Goal: Task Accomplishment & Management: Use online tool/utility

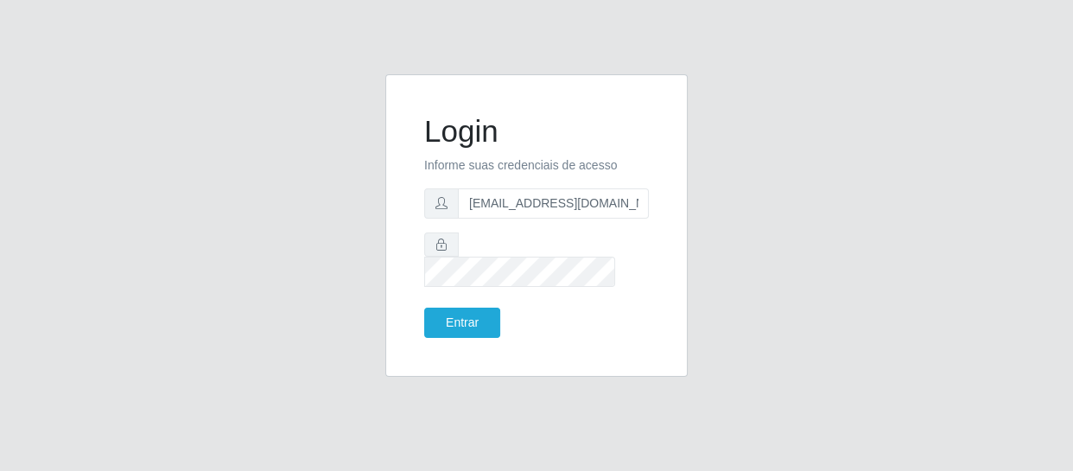
click at [424, 308] on button "Entrar" at bounding box center [462, 323] width 76 height 30
click at [455, 311] on button "Entrar" at bounding box center [462, 323] width 76 height 30
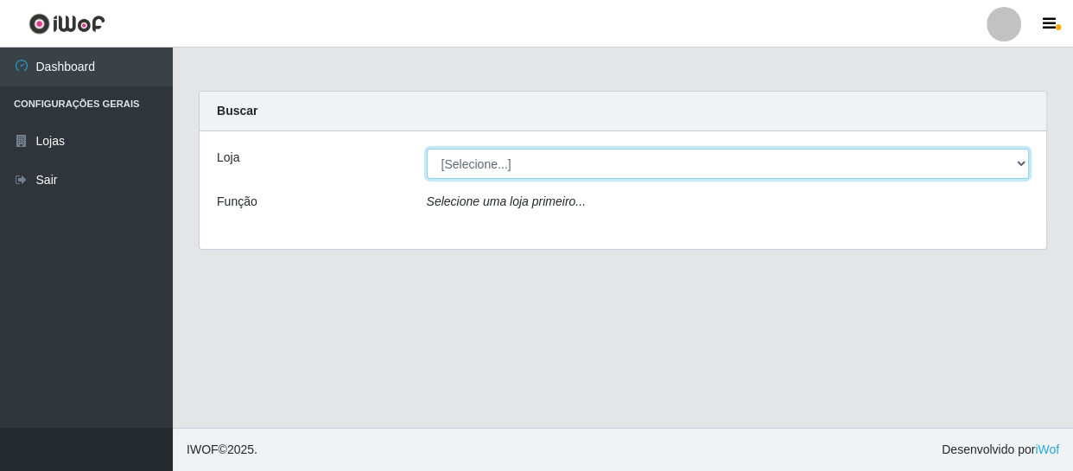
click at [477, 149] on select "[Selecione...] SuperFácil Atacado - São Gonçalo do Amarante" at bounding box center [728, 164] width 603 height 30
select select "408"
click at [427, 149] on select "[Selecione...] SuperFácil Atacado - São Gonçalo do Amarante" at bounding box center [728, 164] width 603 height 30
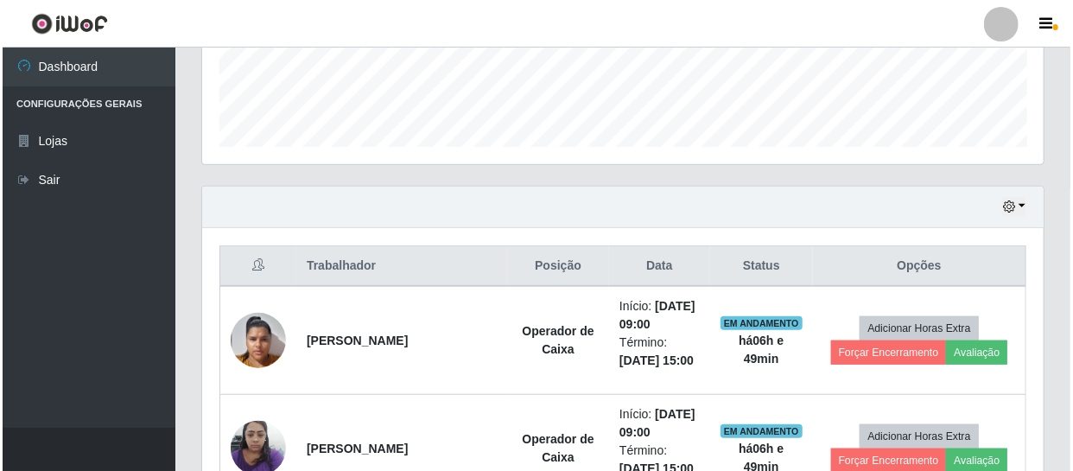
scroll to position [628, 0]
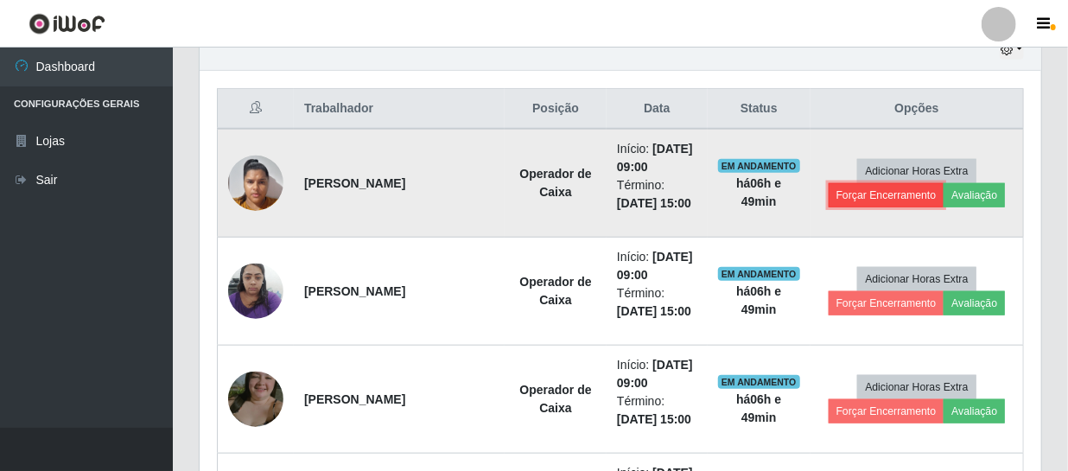
click at [908, 198] on button "Forçar Encerramento" at bounding box center [887, 195] width 116 height 24
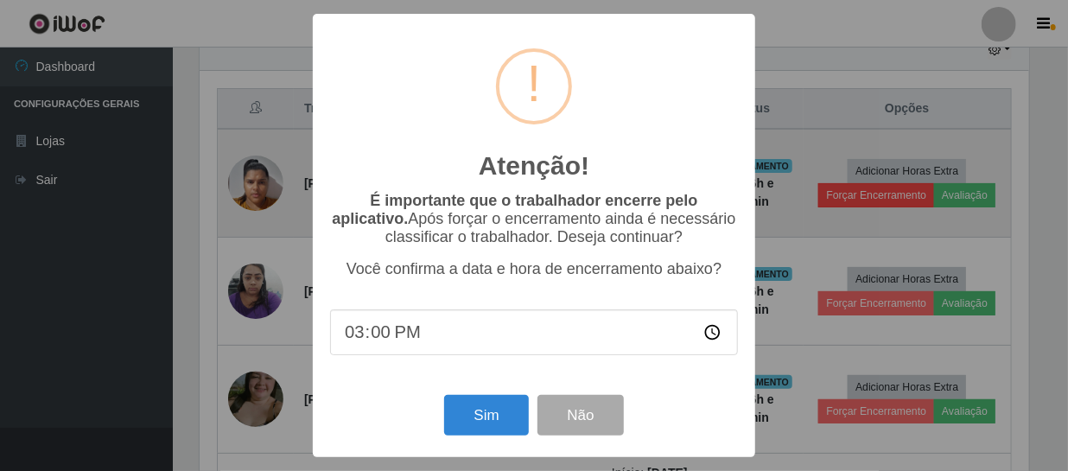
scroll to position [359, 834]
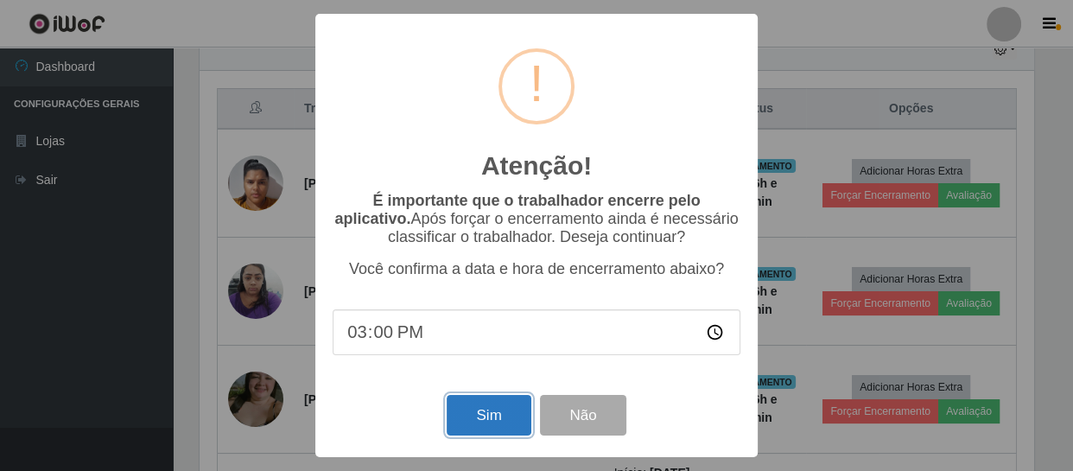
click at [494, 420] on button "Sim" at bounding box center [489, 415] width 84 height 41
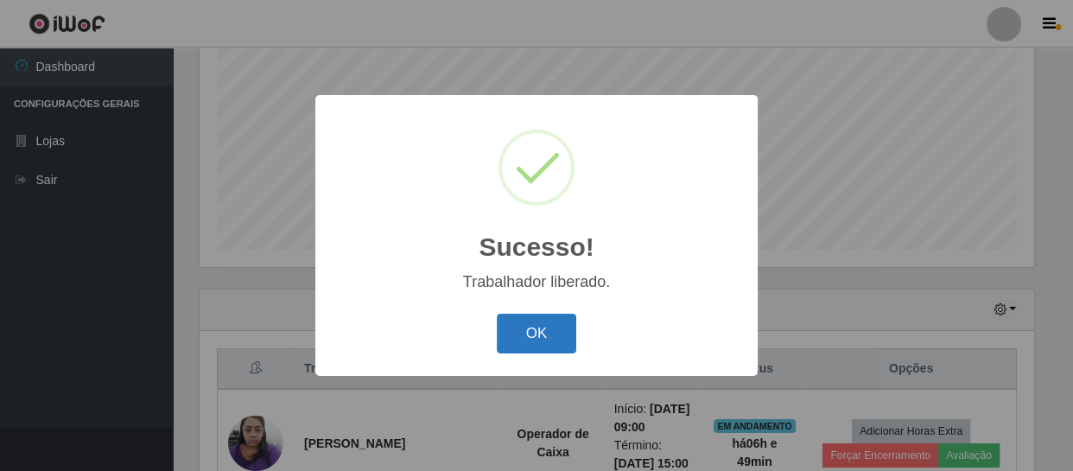
click at [531, 328] on button "OK" at bounding box center [537, 334] width 80 height 41
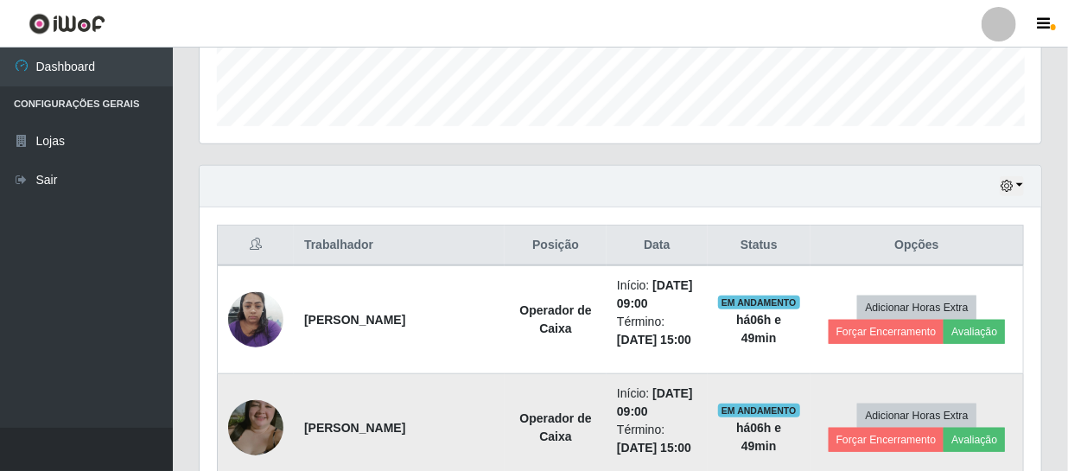
scroll to position [604, 0]
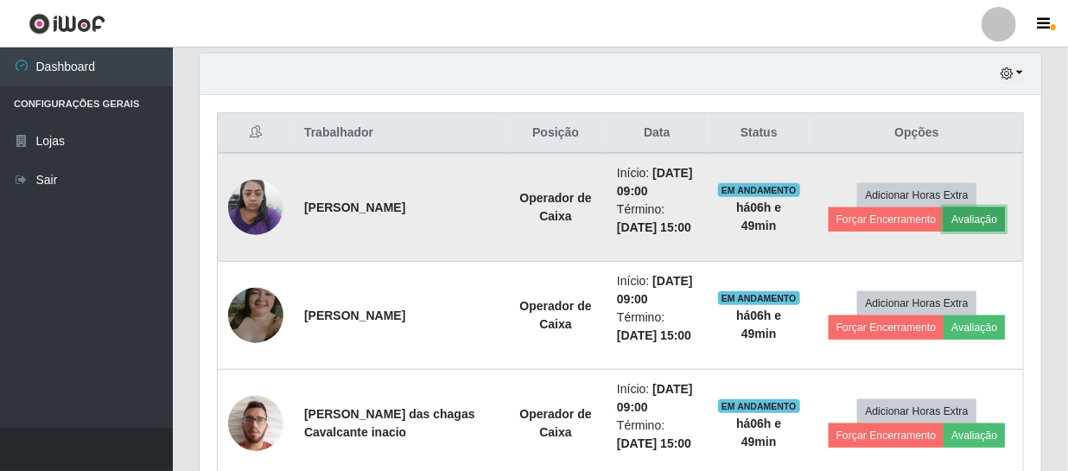
click at [956, 215] on button "Avaliação" at bounding box center [973, 219] width 61 height 24
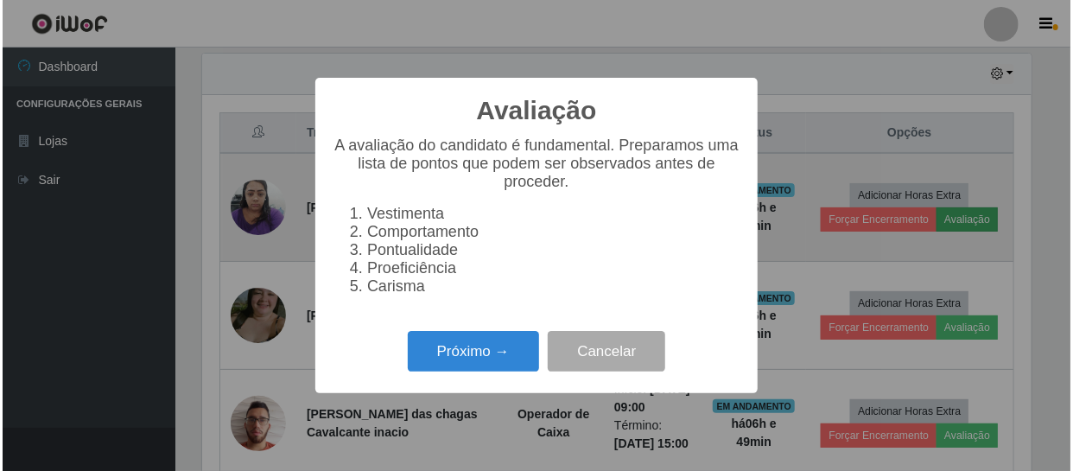
scroll to position [359, 834]
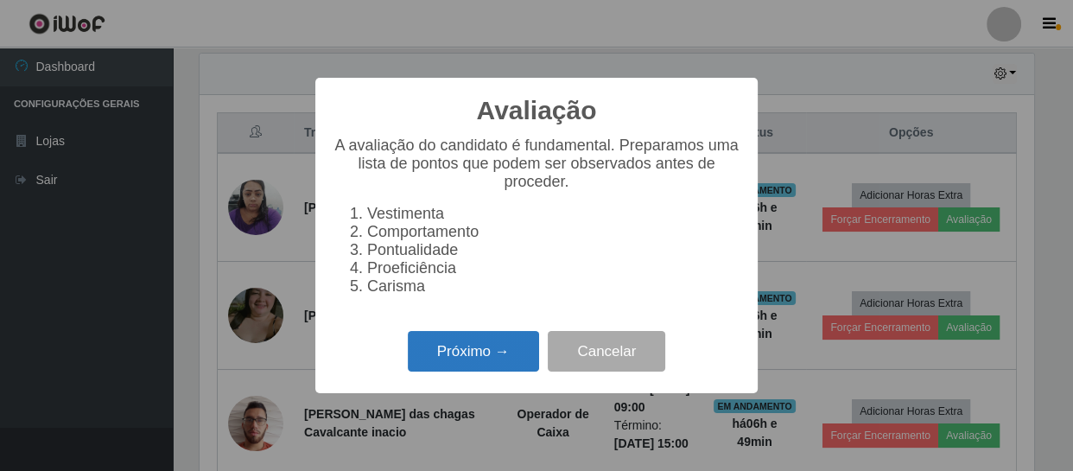
click at [485, 346] on button "Próximo →" at bounding box center [473, 351] width 131 height 41
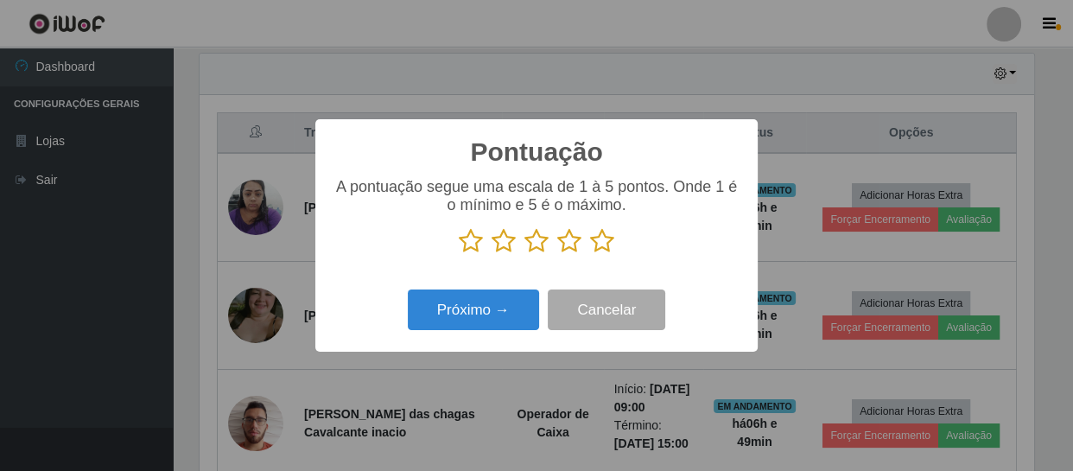
click at [466, 239] on icon at bounding box center [471, 241] width 24 height 26
click at [459, 254] on input "radio" at bounding box center [459, 254] width 0 height 0
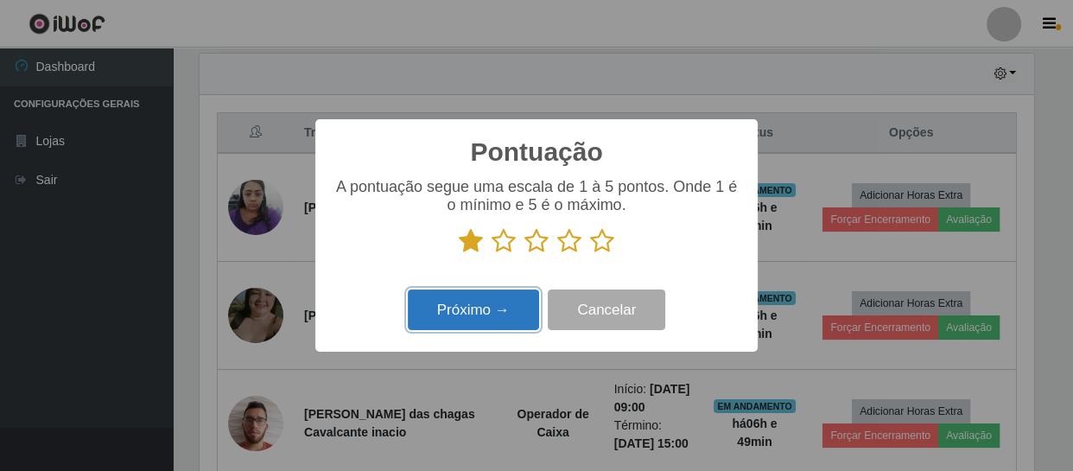
click at [461, 316] on button "Próximo →" at bounding box center [473, 309] width 131 height 41
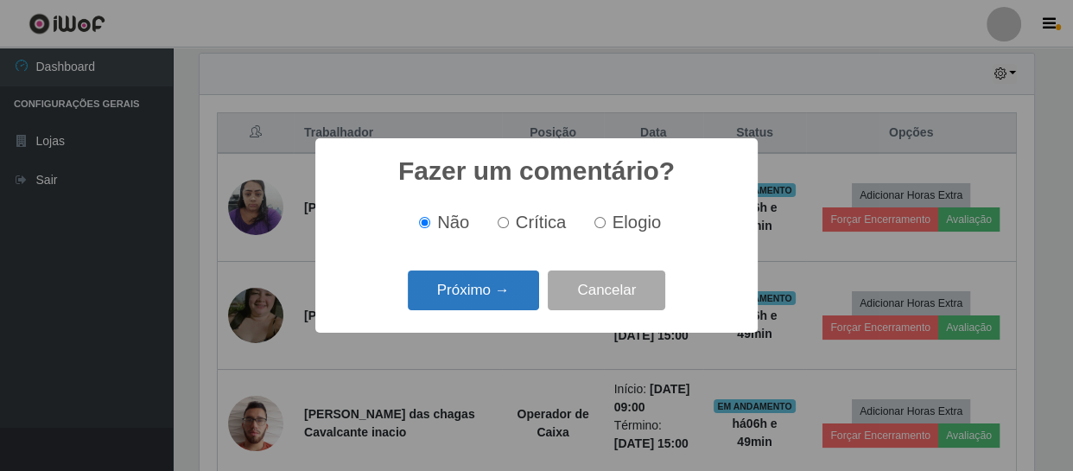
click at [484, 294] on button "Próximo →" at bounding box center [473, 290] width 131 height 41
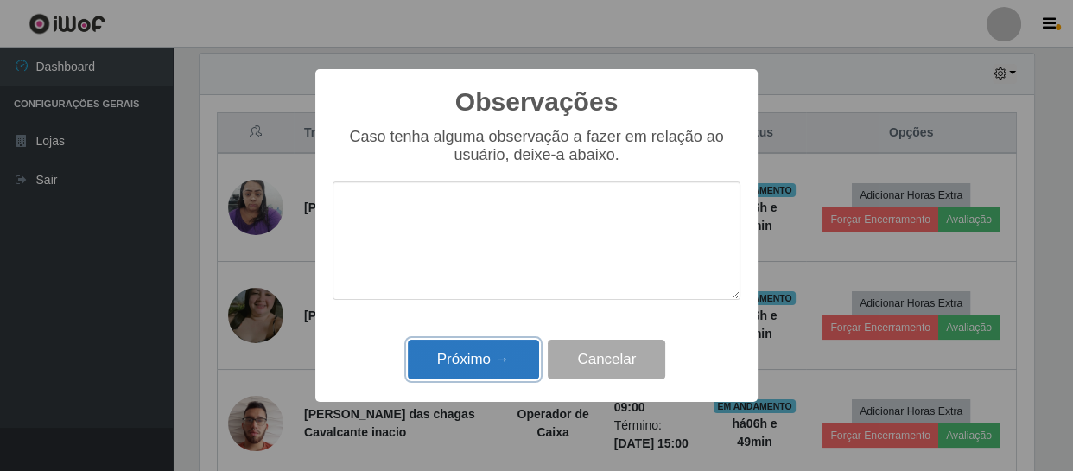
click at [480, 371] on button "Próximo →" at bounding box center [473, 360] width 131 height 41
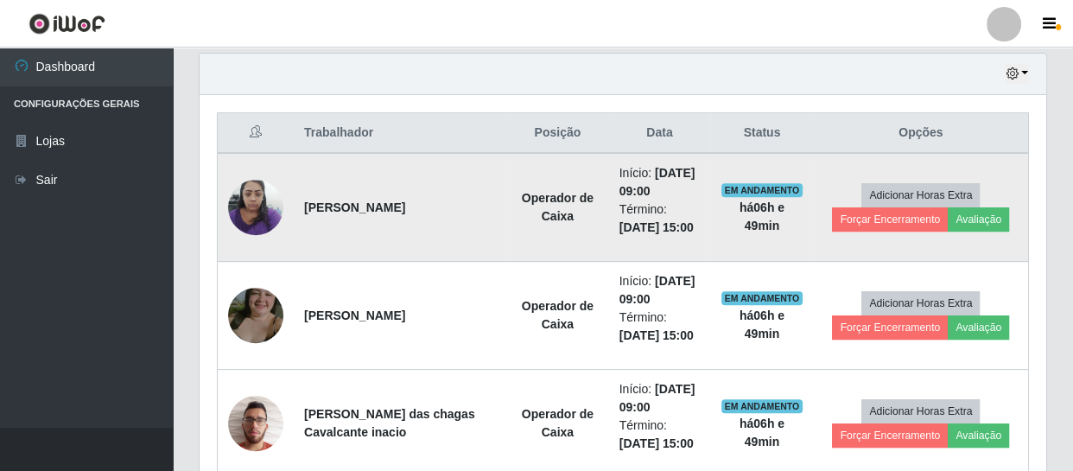
scroll to position [359, 842]
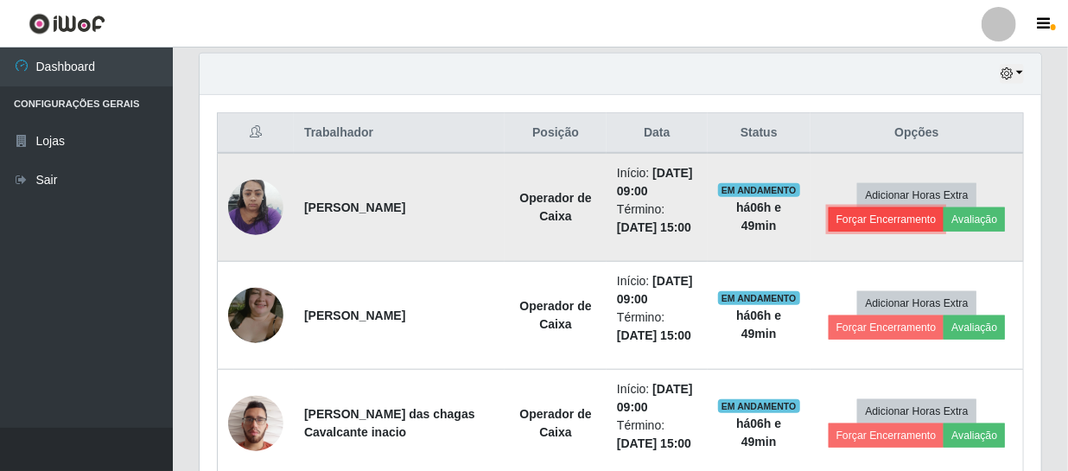
click at [875, 222] on button "Forçar Encerramento" at bounding box center [887, 219] width 116 height 24
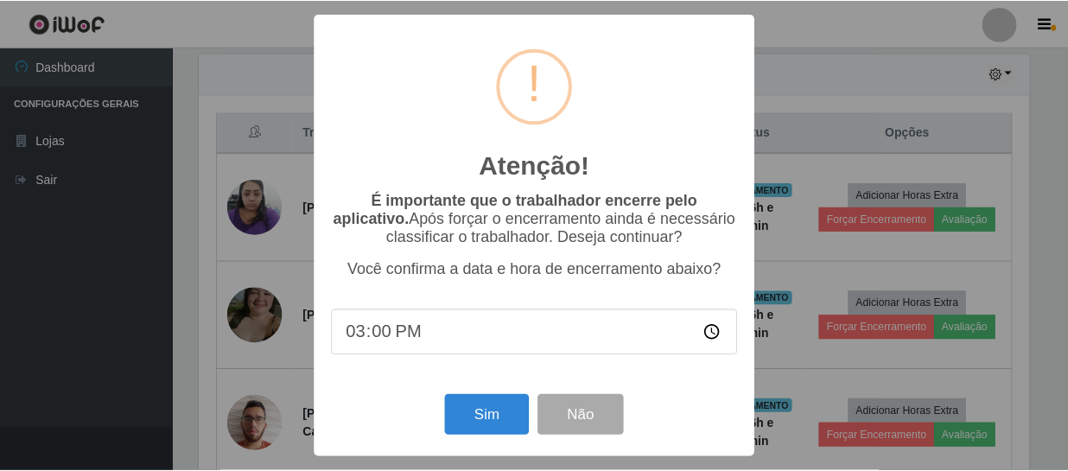
scroll to position [359, 834]
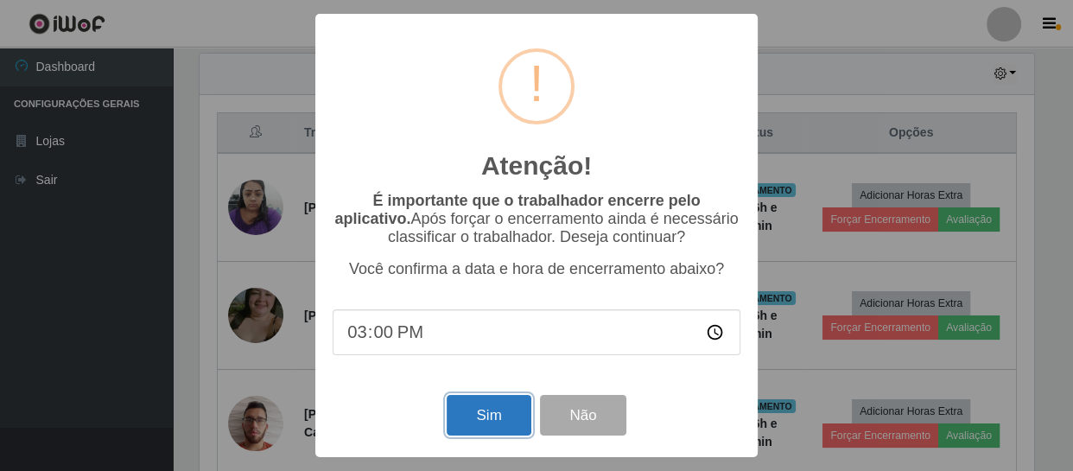
click at [458, 424] on button "Sim" at bounding box center [489, 415] width 84 height 41
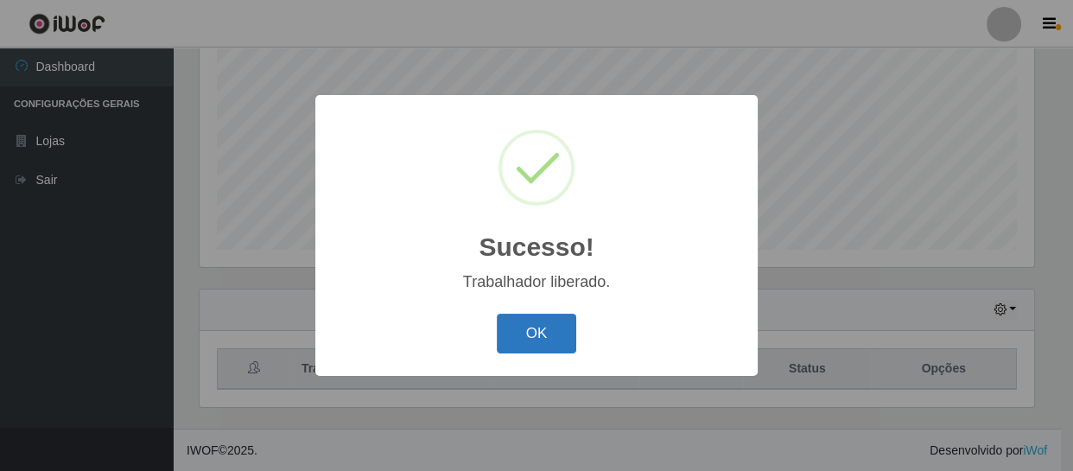
click at [528, 337] on button "OK" at bounding box center [537, 334] width 80 height 41
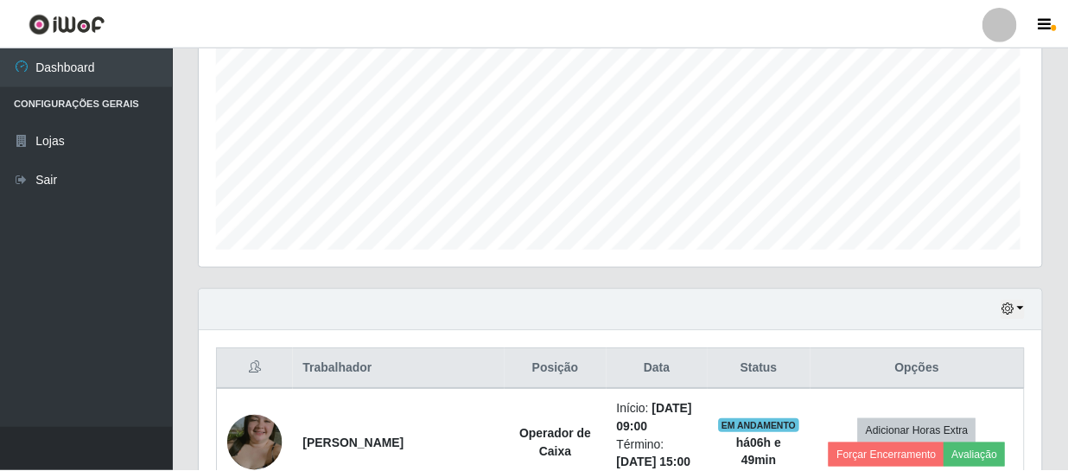
scroll to position [0, 0]
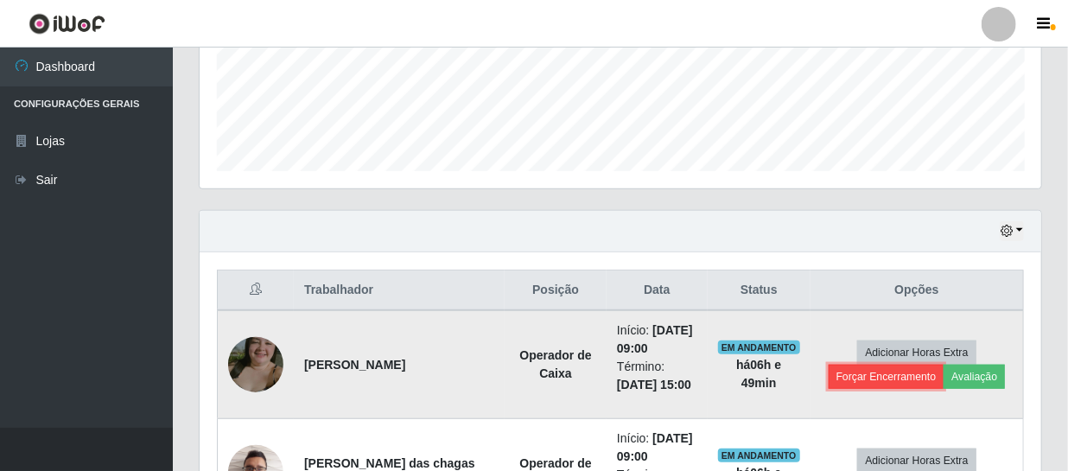
click at [880, 379] on button "Forçar Encerramento" at bounding box center [887, 377] width 116 height 24
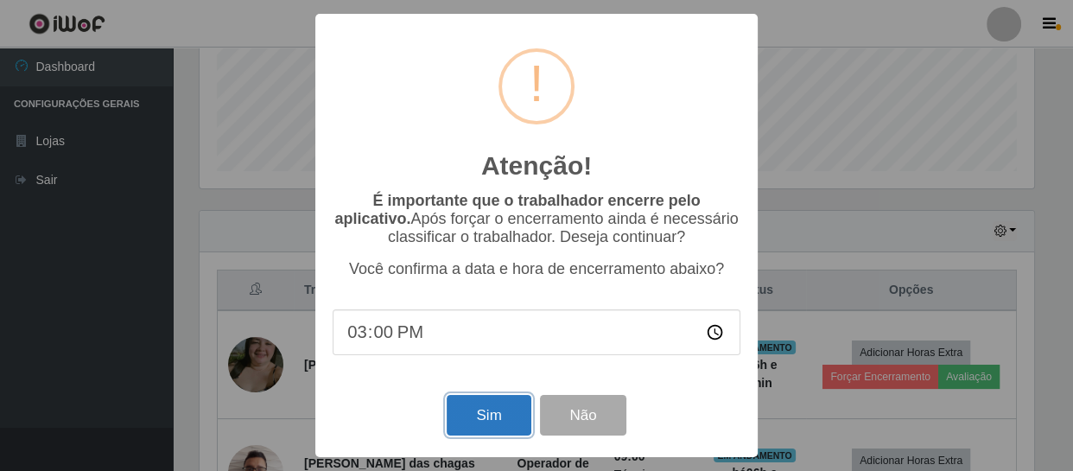
click at [469, 399] on button "Sim" at bounding box center [489, 415] width 84 height 41
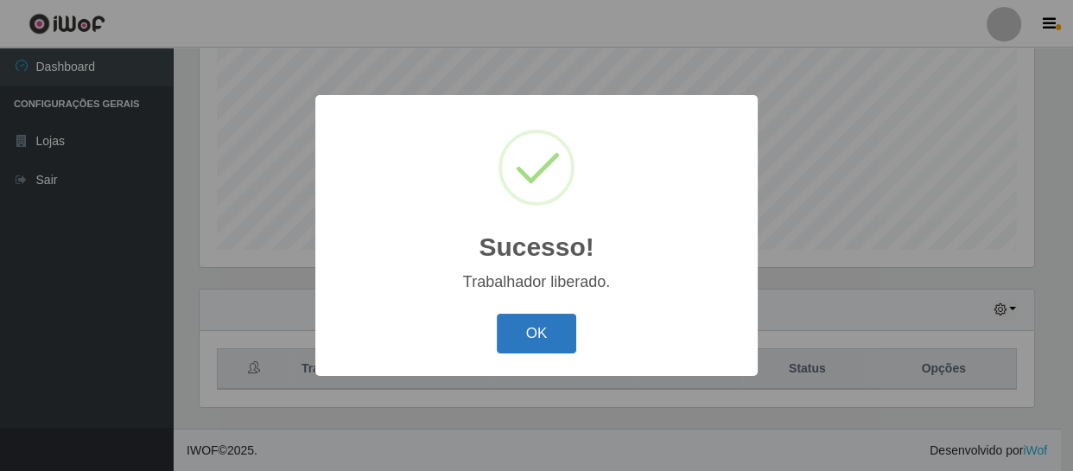
drag, startPoint x: 573, startPoint y: 304, endPoint x: 559, endPoint y: 330, distance: 29.4
click at [568, 320] on div "Sucesso! × Trabalhador liberado. OK Cancel" at bounding box center [536, 235] width 442 height 280
click at [559, 330] on button "OK" at bounding box center [537, 334] width 80 height 41
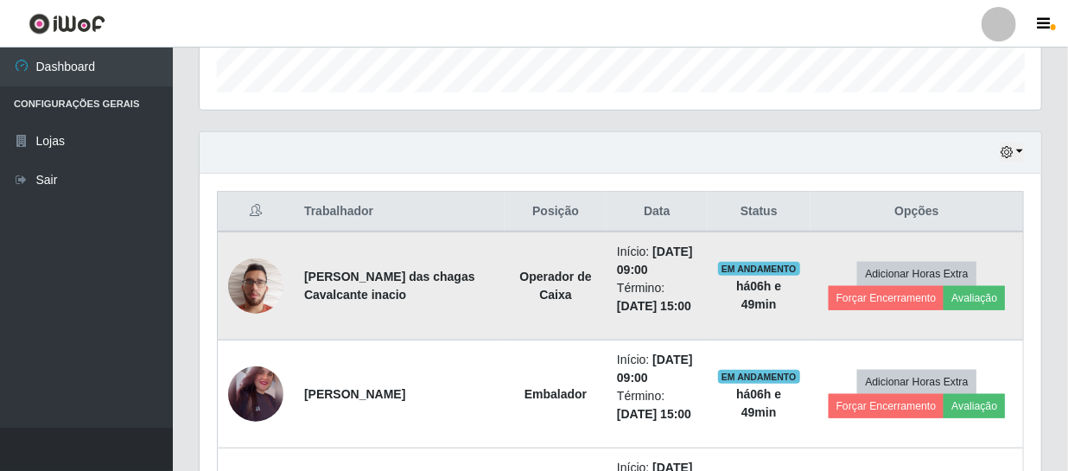
click at [907, 315] on td "Adicionar Horas Extra Forçar Encerramento Avaliação" at bounding box center [916, 286] width 213 height 109
click at [893, 302] on button "Forçar Encerramento" at bounding box center [887, 298] width 116 height 24
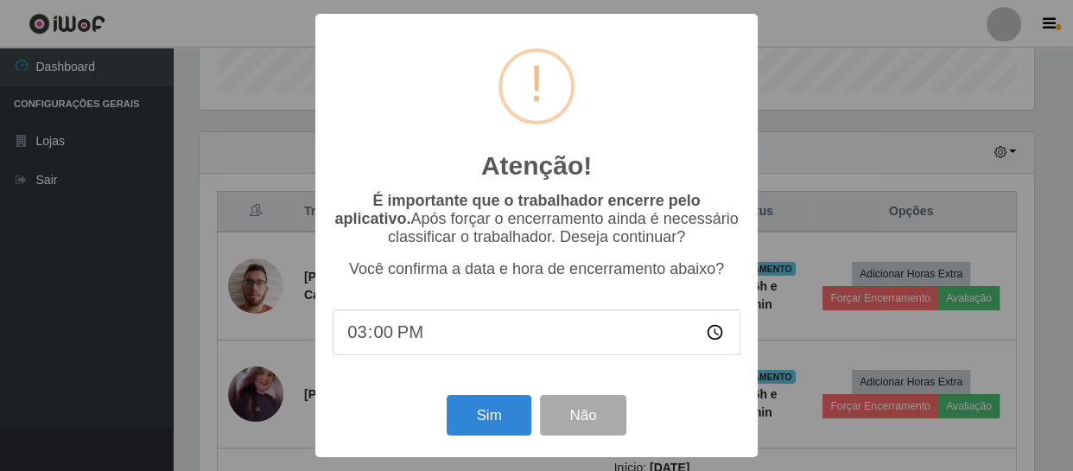
click at [446, 435] on div "Sim Não" at bounding box center [537, 415] width 408 height 49
click at [484, 428] on button "Sim" at bounding box center [489, 415] width 84 height 41
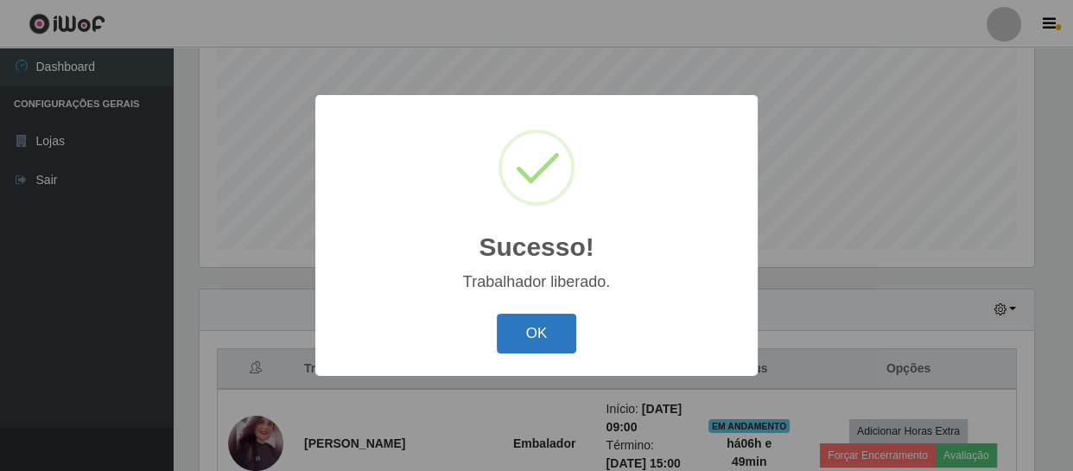
click at [529, 330] on button "OK" at bounding box center [537, 334] width 80 height 41
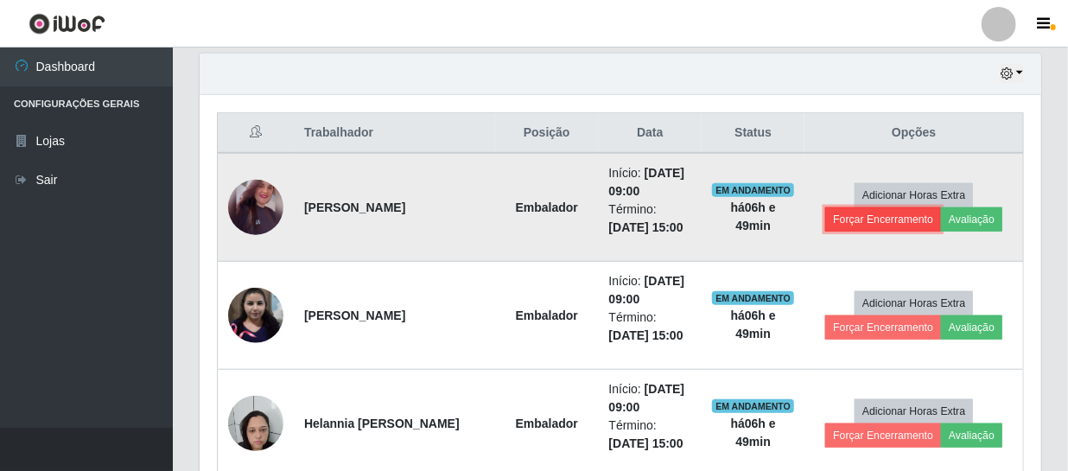
click at [919, 220] on button "Forçar Encerramento" at bounding box center [883, 219] width 116 height 24
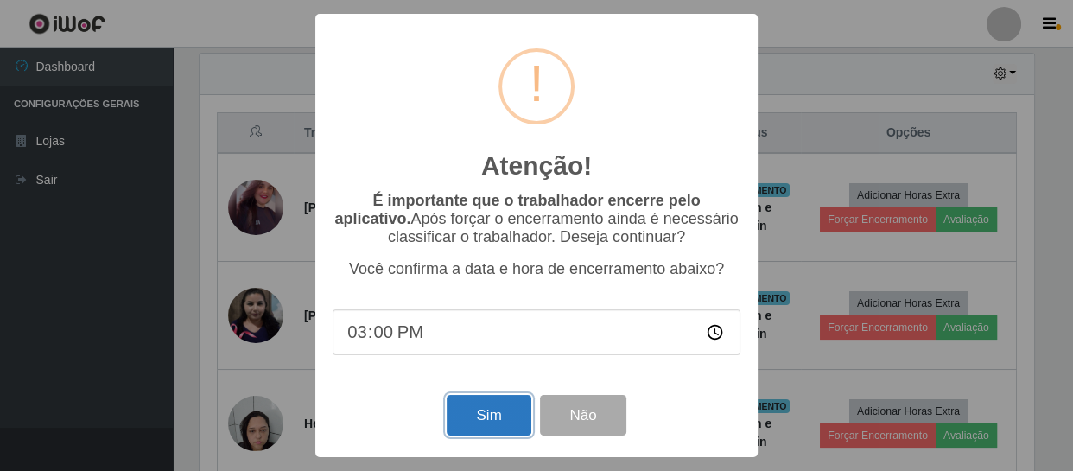
click at [466, 410] on button "Sim" at bounding box center [489, 415] width 84 height 41
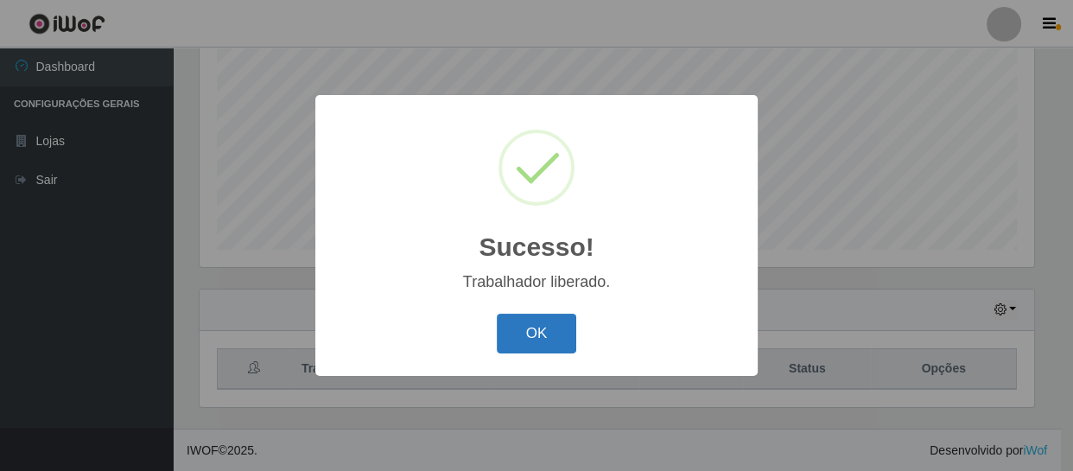
click at [539, 327] on button "OK" at bounding box center [537, 334] width 80 height 41
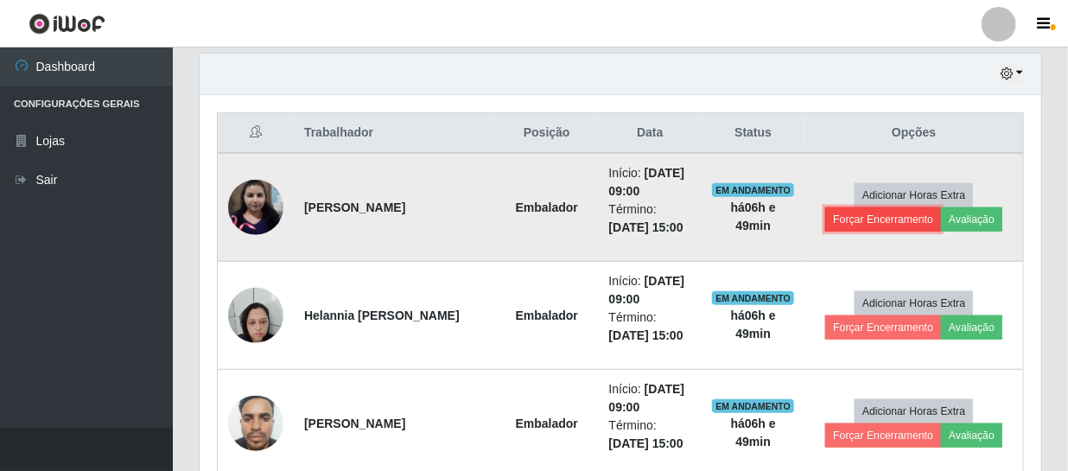
click at [878, 214] on button "Forçar Encerramento" at bounding box center [883, 219] width 116 height 24
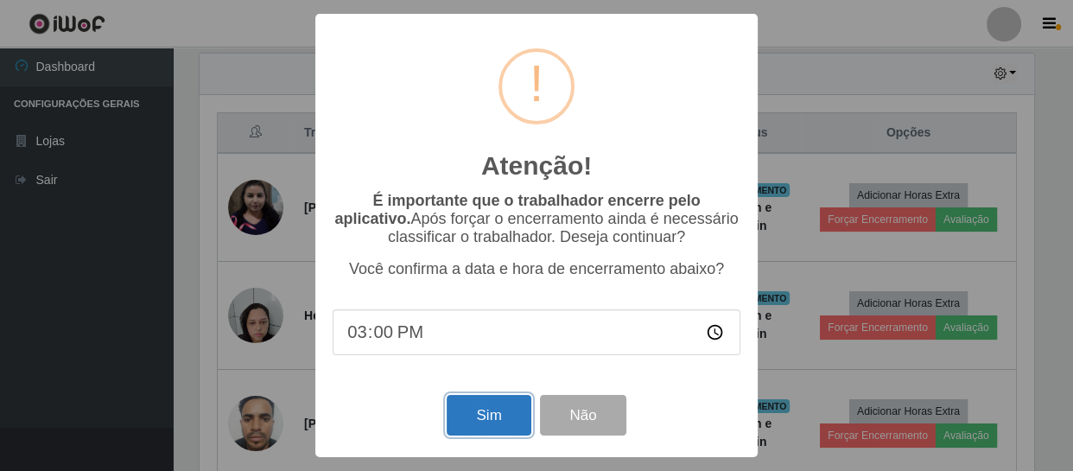
click at [488, 419] on button "Sim" at bounding box center [489, 415] width 84 height 41
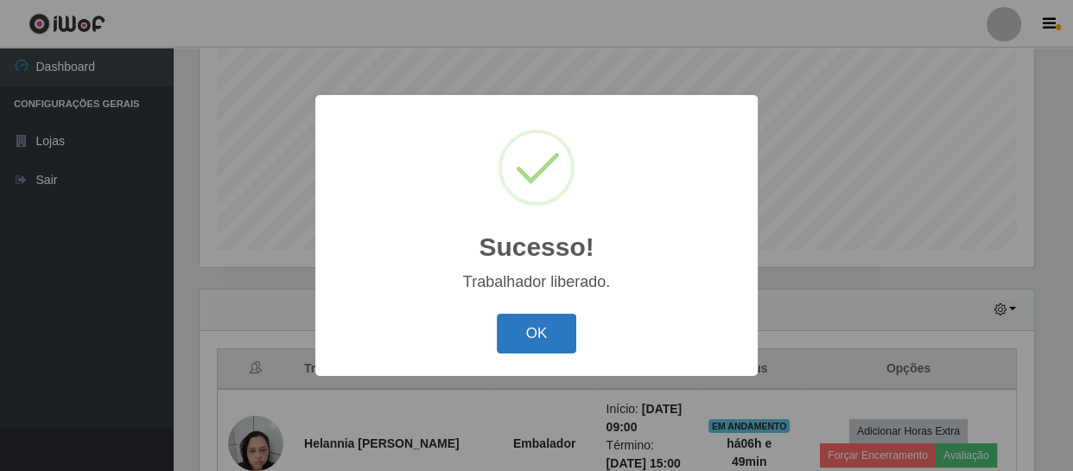
click at [551, 340] on button "OK" at bounding box center [537, 334] width 80 height 41
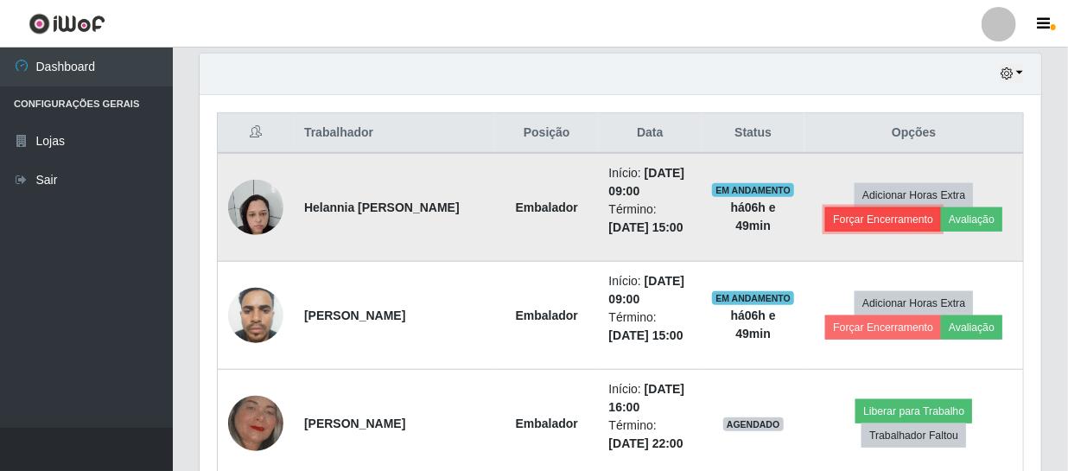
click at [872, 213] on button "Forçar Encerramento" at bounding box center [883, 219] width 116 height 24
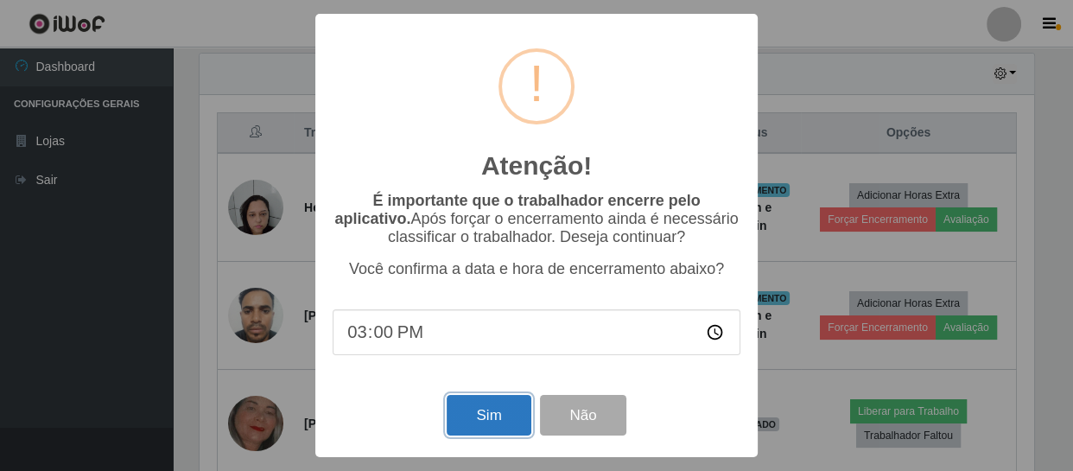
click at [502, 411] on button "Sim" at bounding box center [489, 415] width 84 height 41
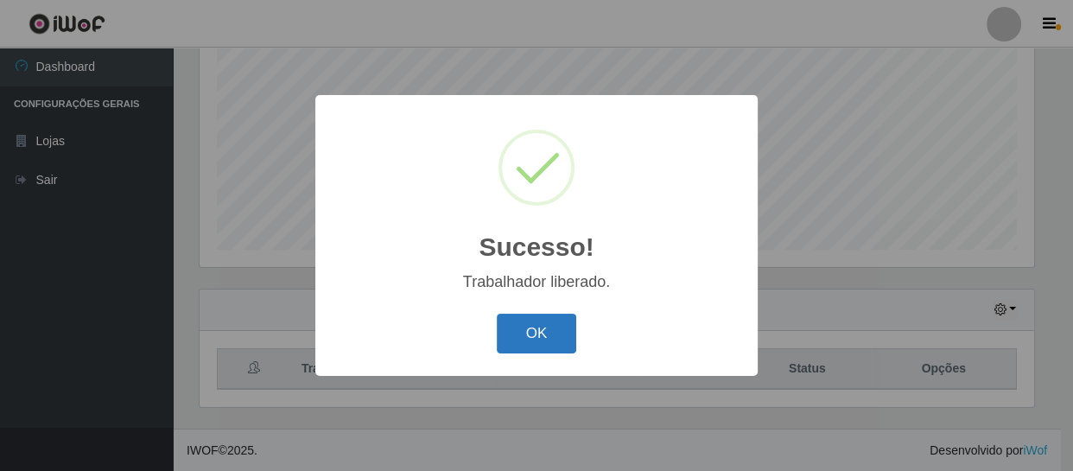
click at [529, 334] on button "OK" at bounding box center [537, 334] width 80 height 41
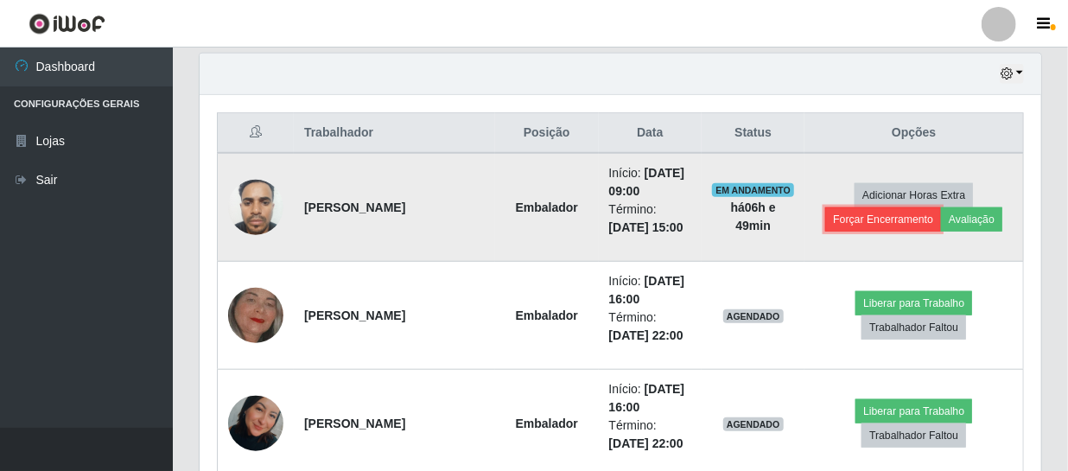
click at [848, 208] on button "Forçar Encerramento" at bounding box center [883, 219] width 116 height 24
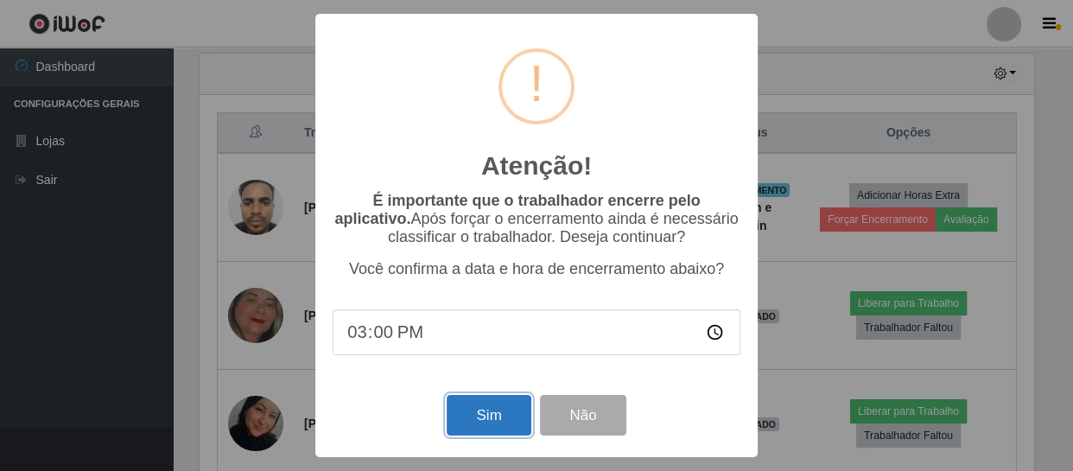
click at [460, 421] on button "Sim" at bounding box center [489, 415] width 84 height 41
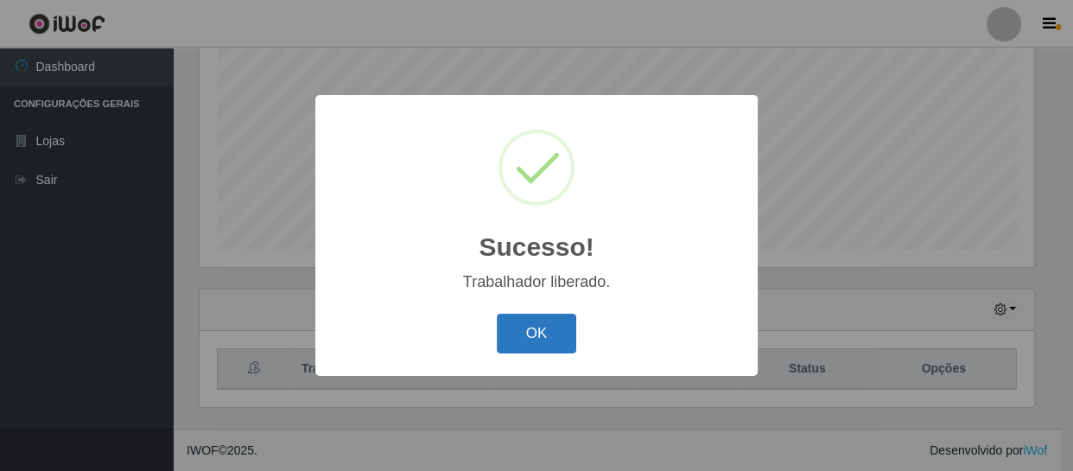
click at [553, 335] on button "OK" at bounding box center [537, 334] width 80 height 41
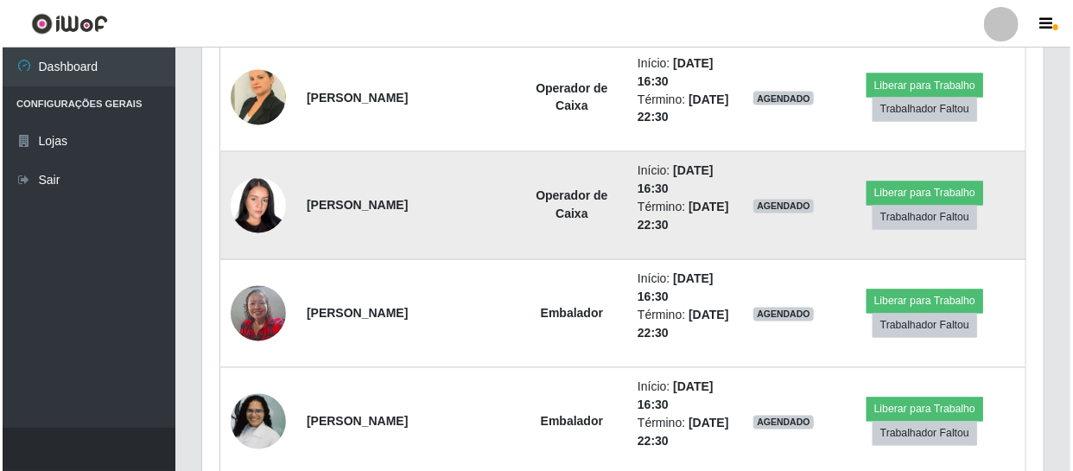
scroll to position [1389, 0]
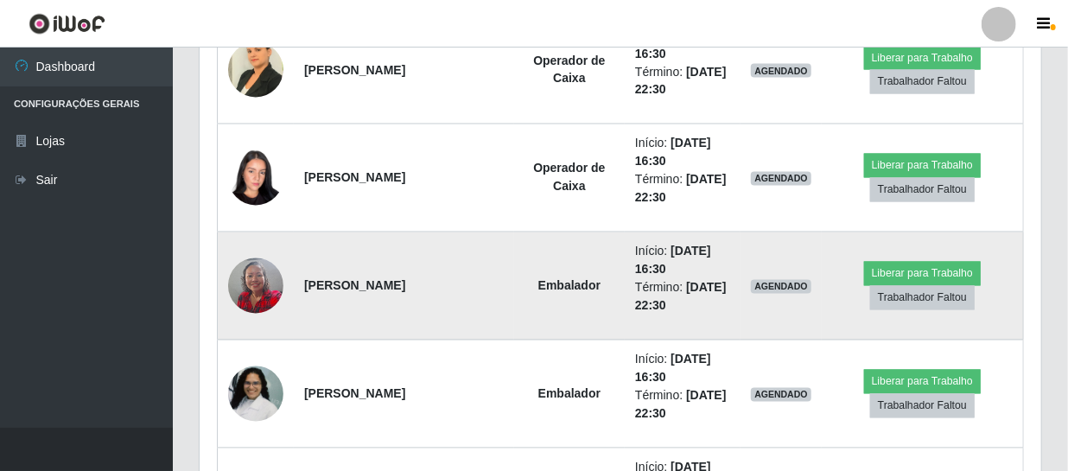
click at [253, 269] on img at bounding box center [255, 285] width 55 height 73
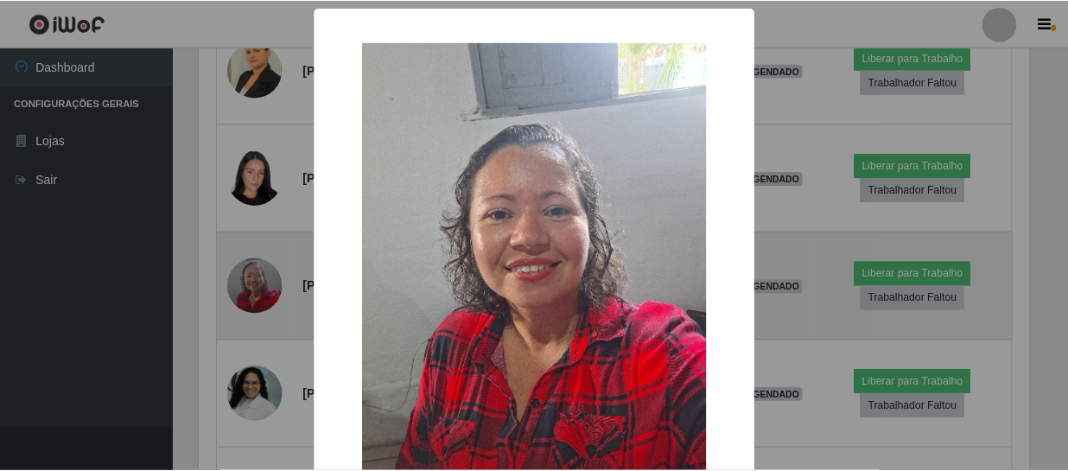
scroll to position [359, 834]
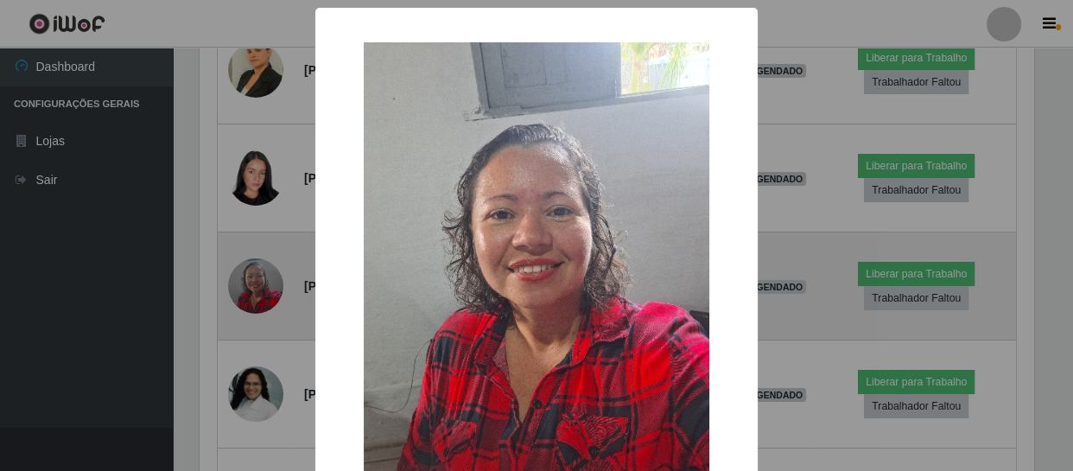
click at [253, 269] on div "× OK Cancel" at bounding box center [536, 235] width 1073 height 471
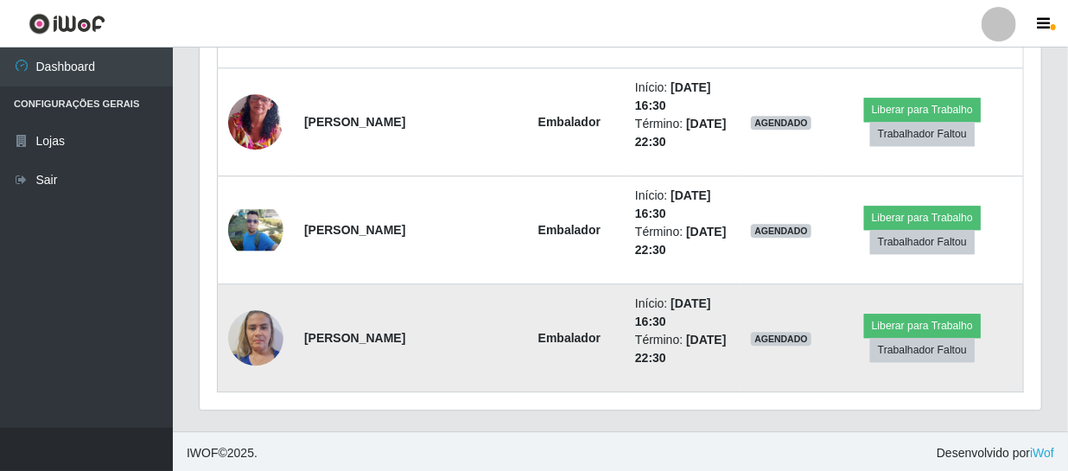
scroll to position [1878, 0]
click at [226, 336] on td at bounding box center [256, 337] width 77 height 108
click at [256, 335] on img at bounding box center [255, 336] width 55 height 73
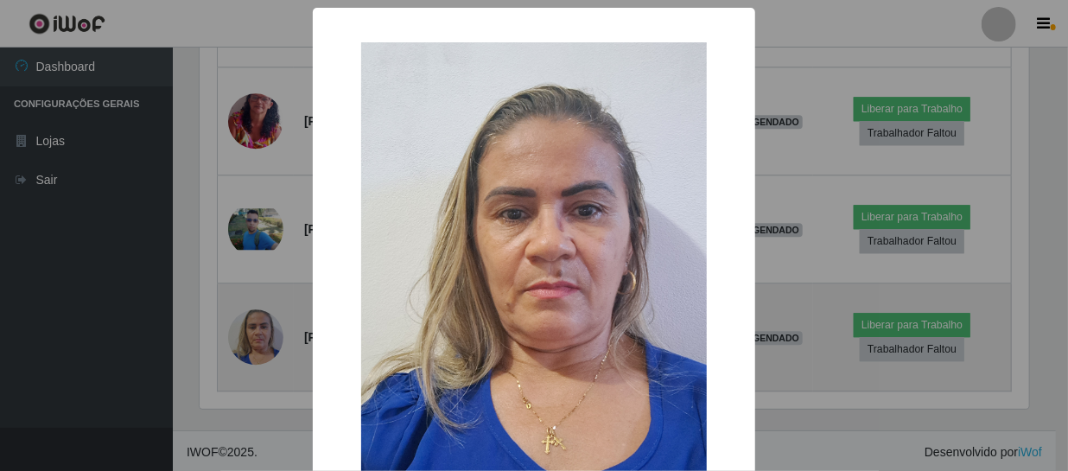
scroll to position [359, 834]
click at [256, 335] on div "× OK Cancel" at bounding box center [536, 235] width 1073 height 471
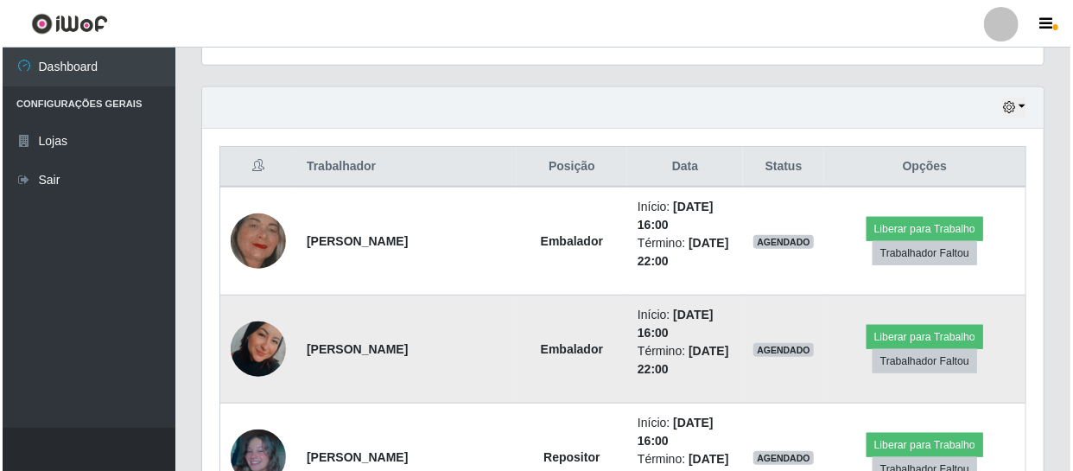
scroll to position [543, 0]
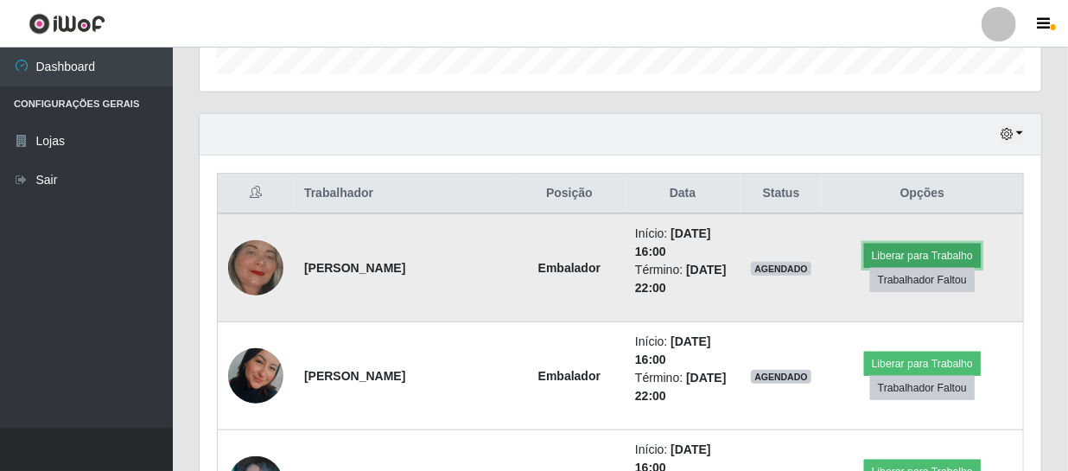
click at [936, 250] on button "Liberar para Trabalho" at bounding box center [922, 256] width 117 height 24
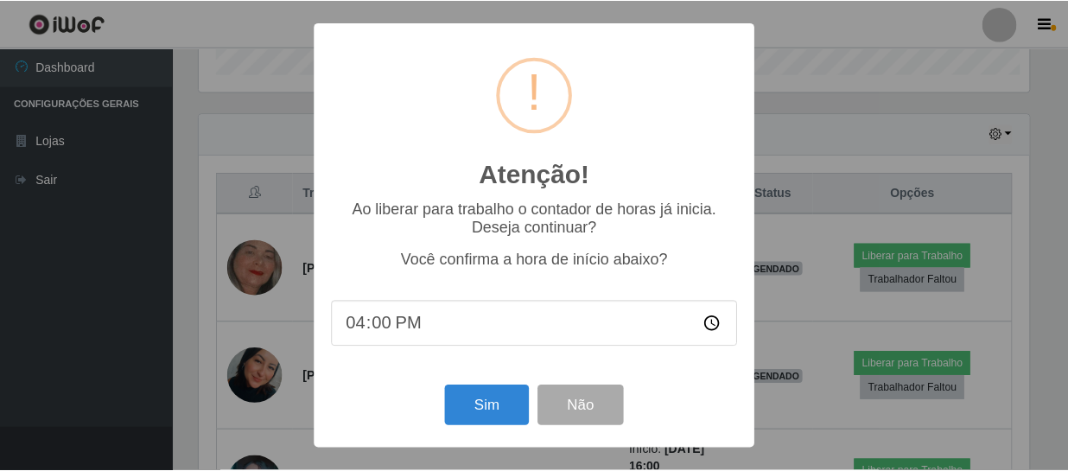
scroll to position [359, 834]
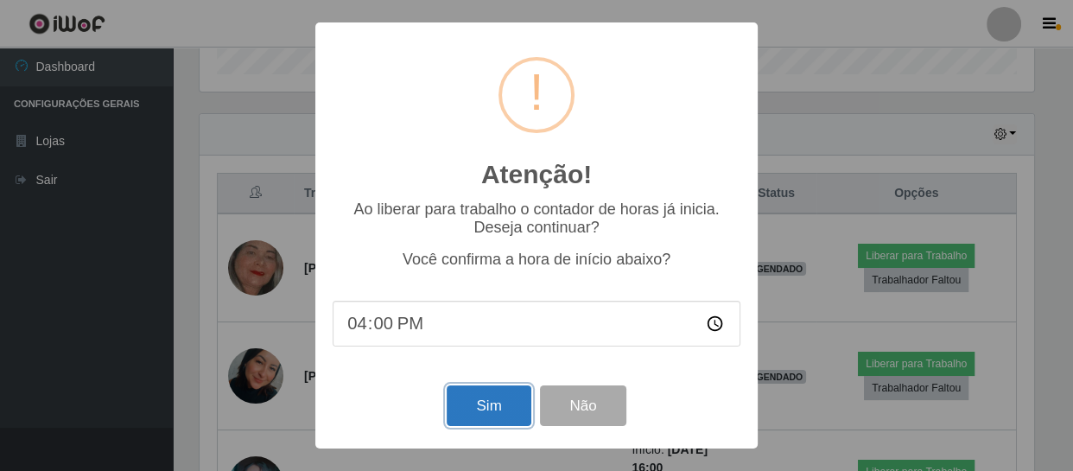
click at [483, 409] on button "Sim" at bounding box center [489, 405] width 84 height 41
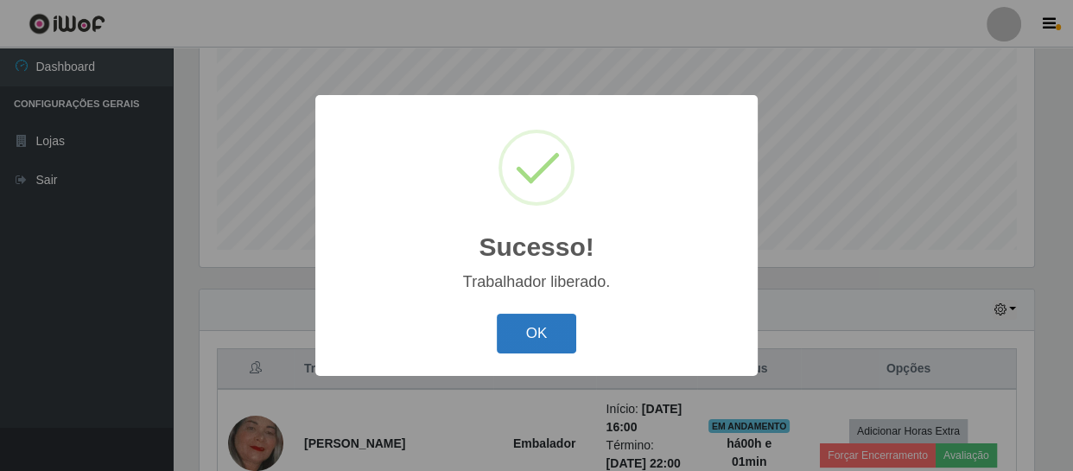
click at [557, 337] on button "OK" at bounding box center [537, 334] width 80 height 41
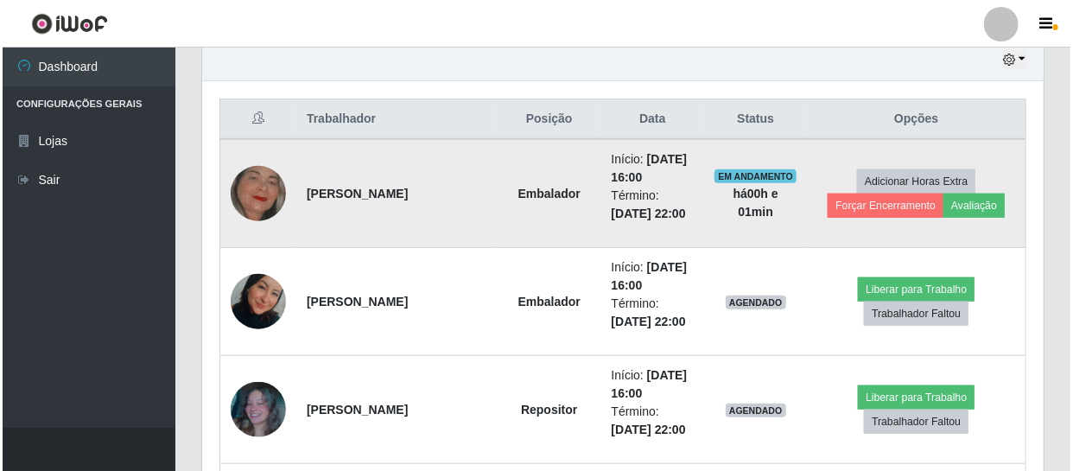
scroll to position [760, 0]
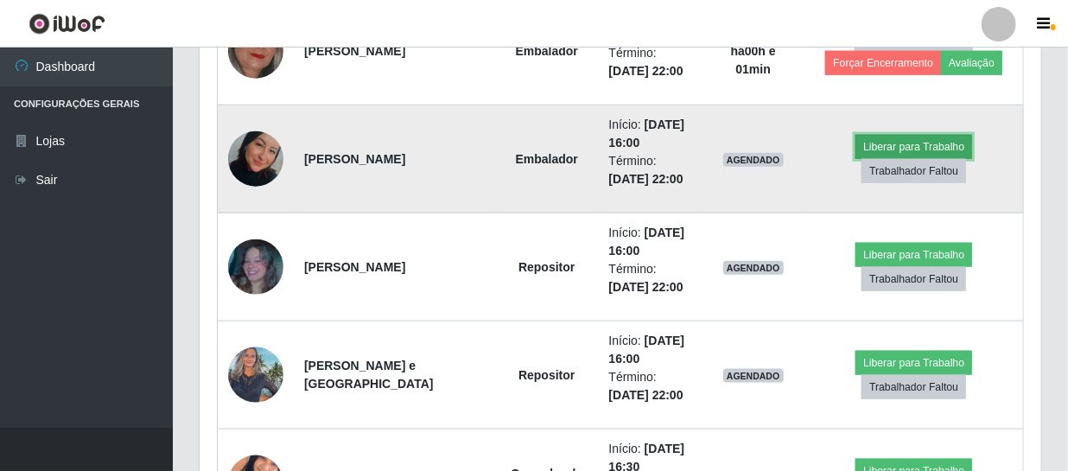
click at [918, 135] on button "Liberar para Trabalho" at bounding box center [913, 147] width 117 height 24
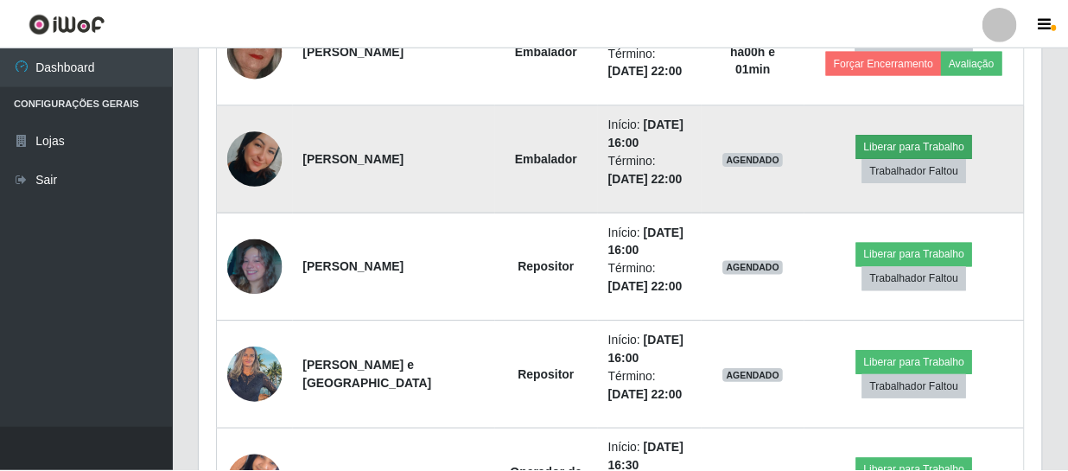
scroll to position [359, 834]
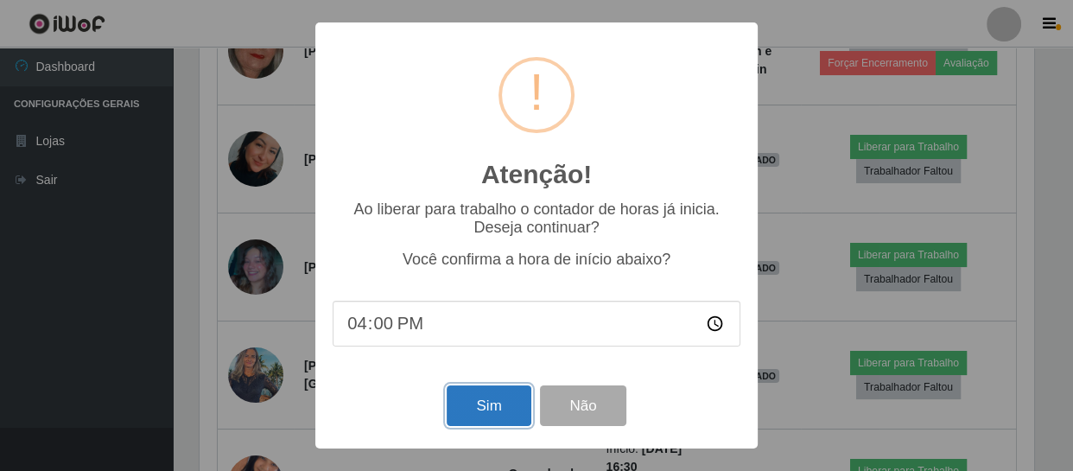
click at [502, 410] on button "Sim" at bounding box center [489, 405] width 84 height 41
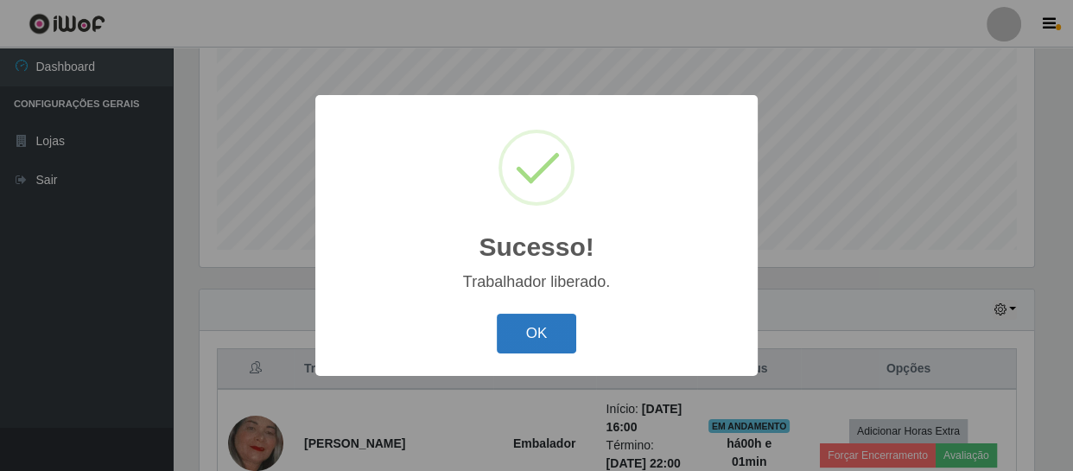
click at [550, 330] on button "OK" at bounding box center [537, 334] width 80 height 41
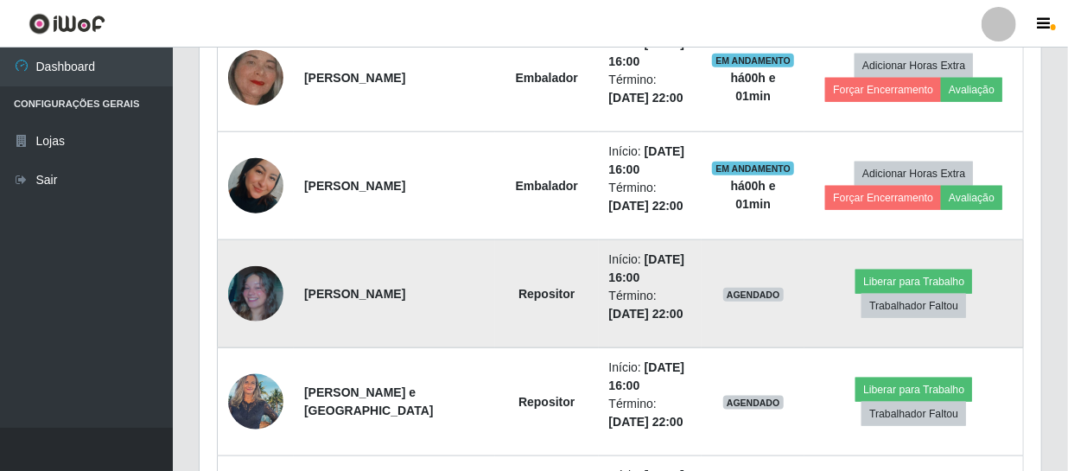
scroll to position [760, 0]
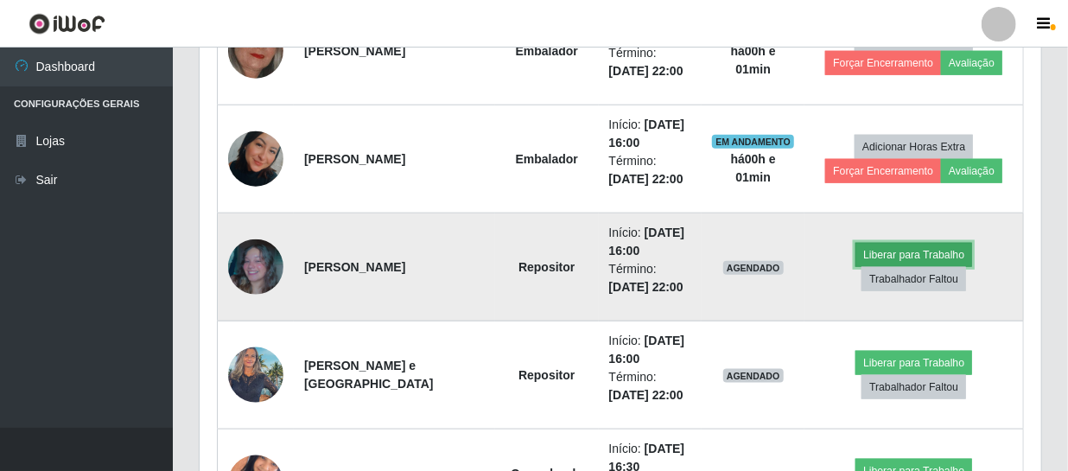
click at [941, 257] on button "Liberar para Trabalho" at bounding box center [913, 255] width 117 height 24
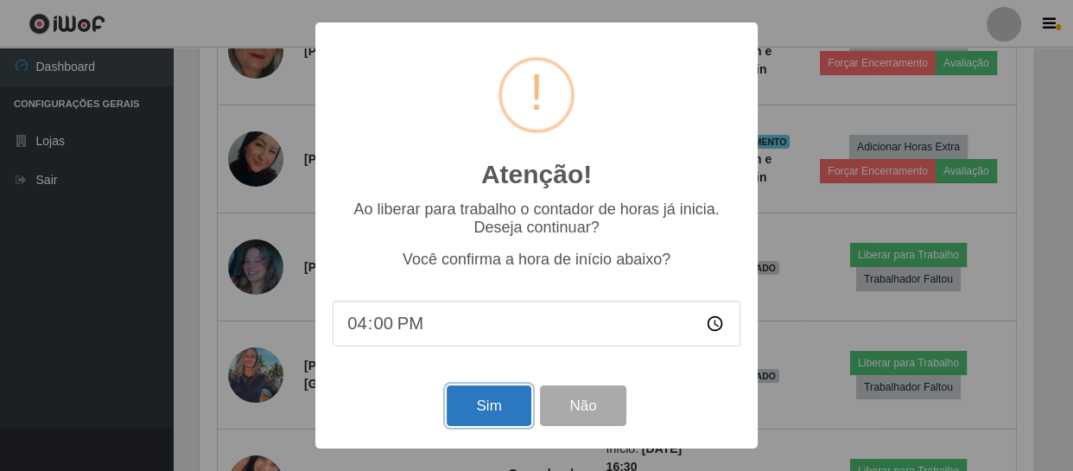
click at [491, 395] on button "Sim" at bounding box center [489, 405] width 84 height 41
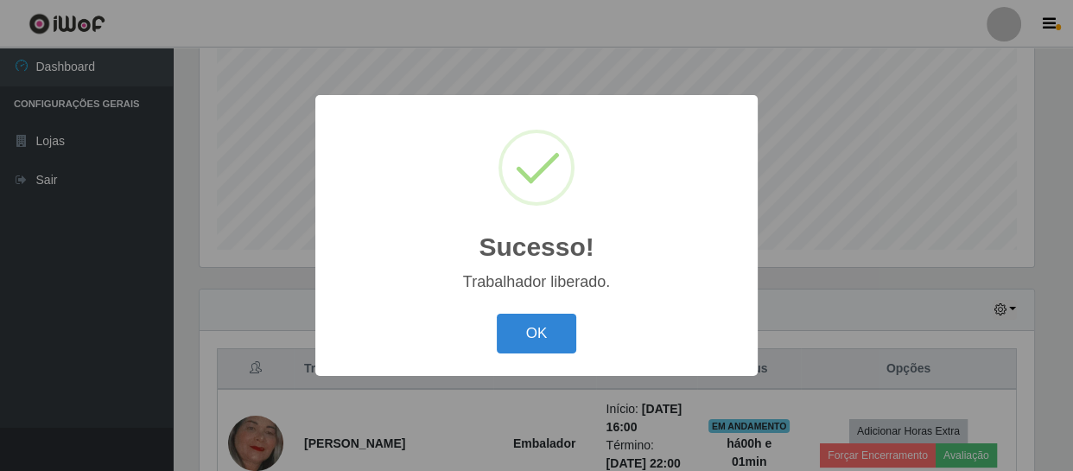
drag, startPoint x: 531, startPoint y: 337, endPoint x: 553, endPoint y: 327, distance: 24.0
click at [531, 337] on button "OK" at bounding box center [537, 334] width 80 height 41
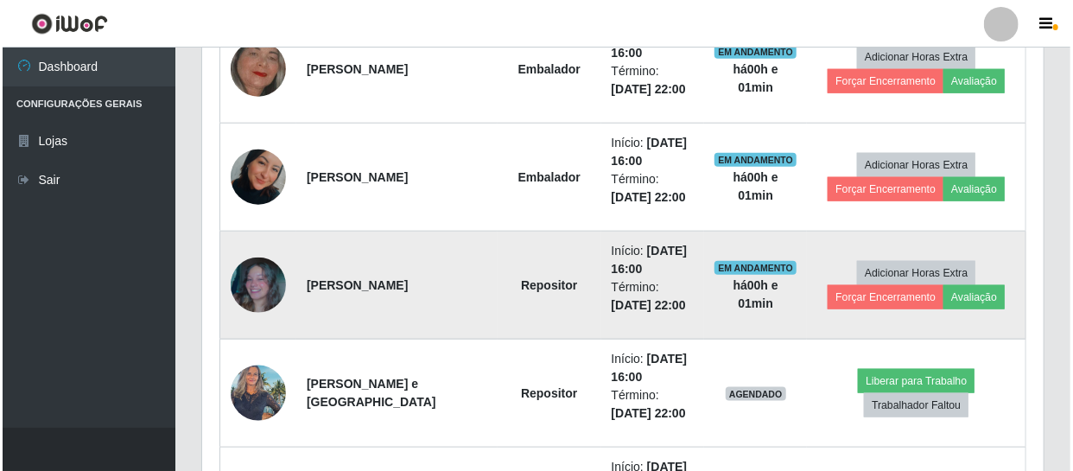
scroll to position [760, 0]
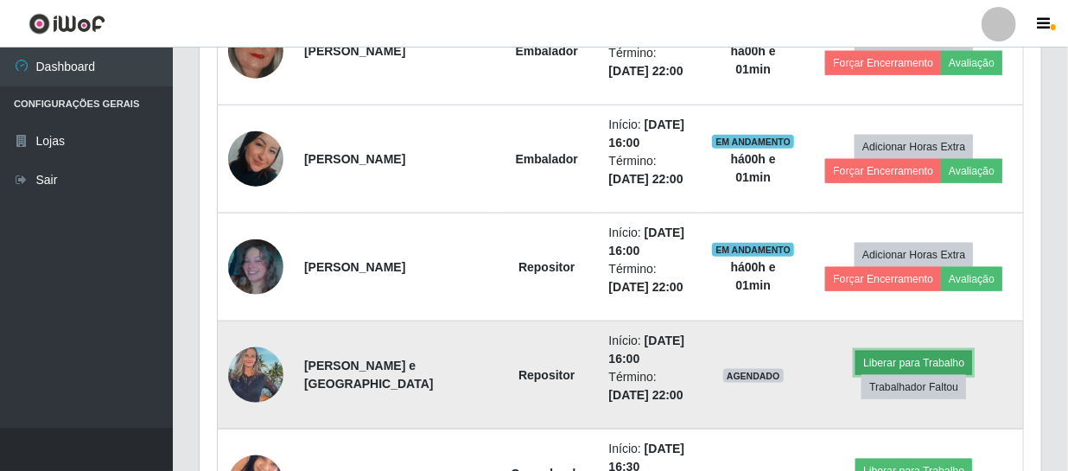
click at [888, 355] on button "Liberar para Trabalho" at bounding box center [913, 363] width 117 height 24
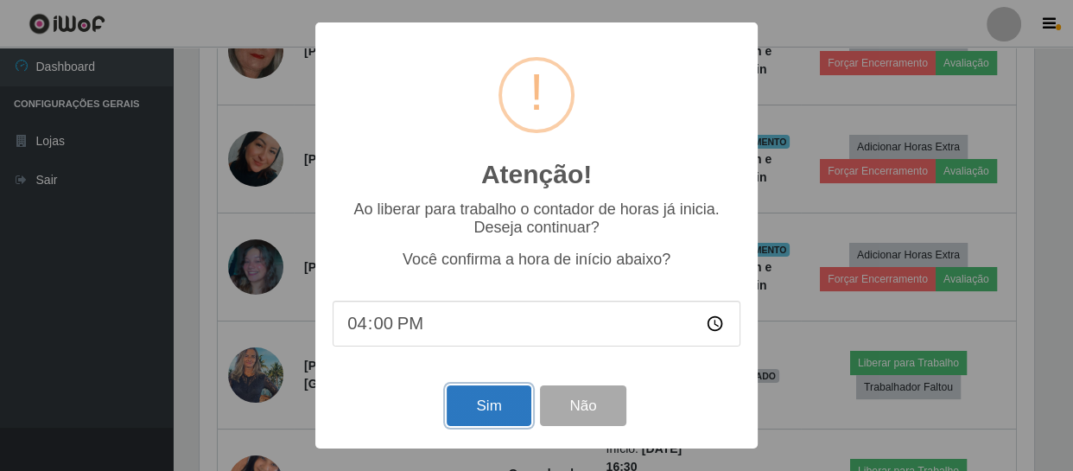
click at [477, 411] on button "Sim" at bounding box center [489, 405] width 84 height 41
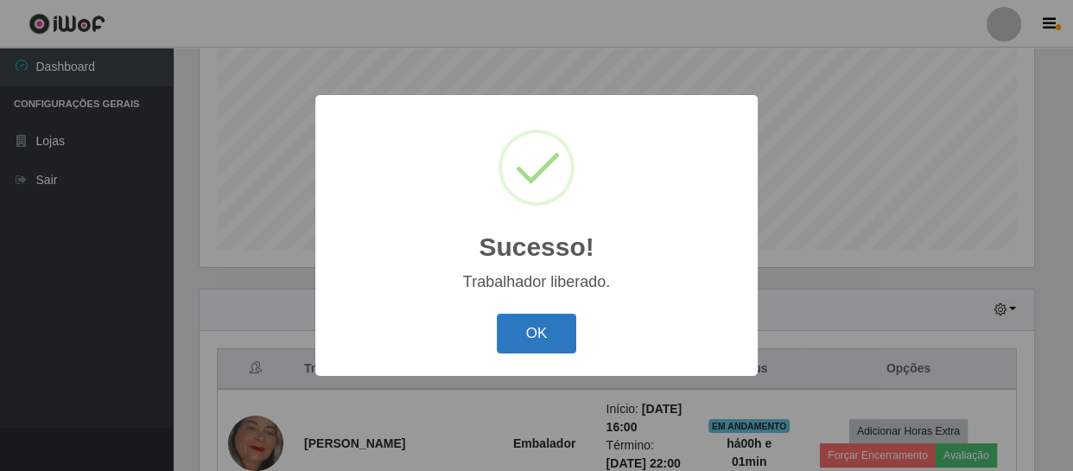
click at [550, 326] on button "OK" at bounding box center [537, 334] width 80 height 41
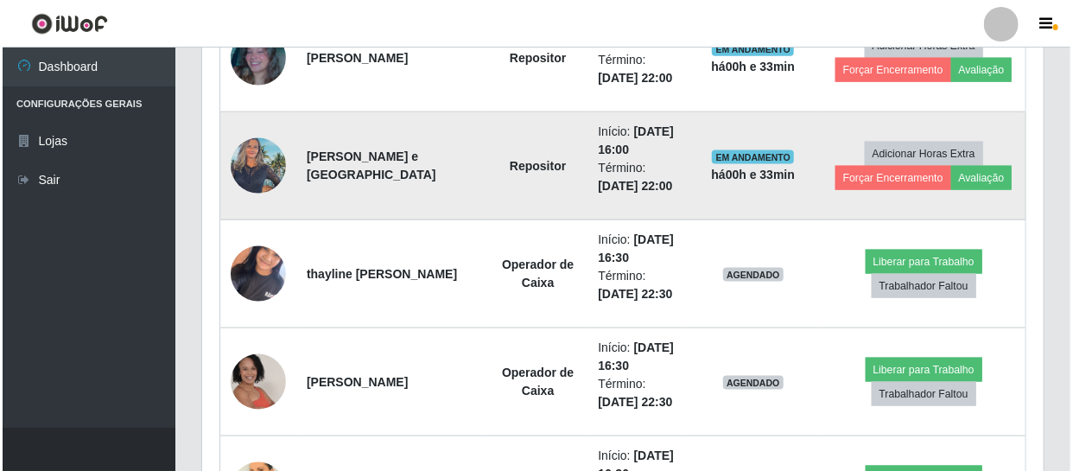
scroll to position [996, 0]
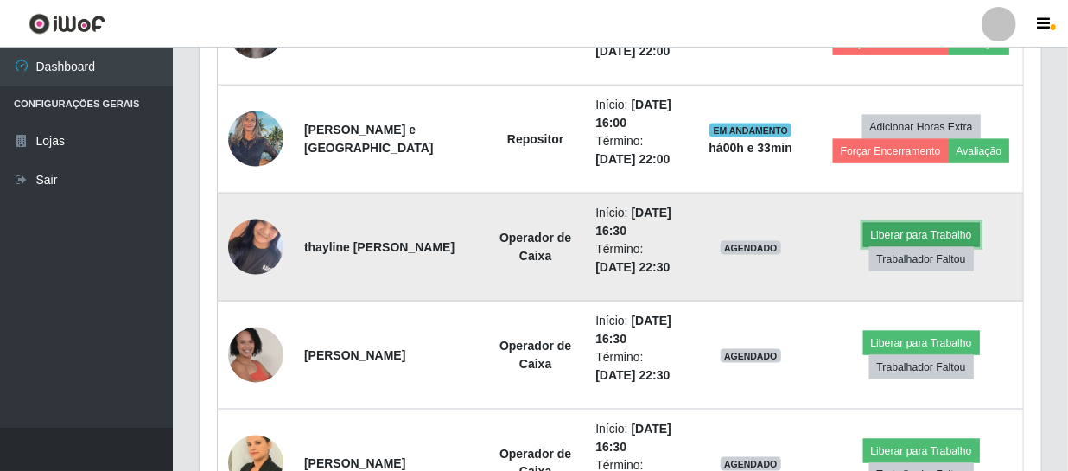
click at [907, 234] on button "Liberar para Trabalho" at bounding box center [921, 235] width 117 height 24
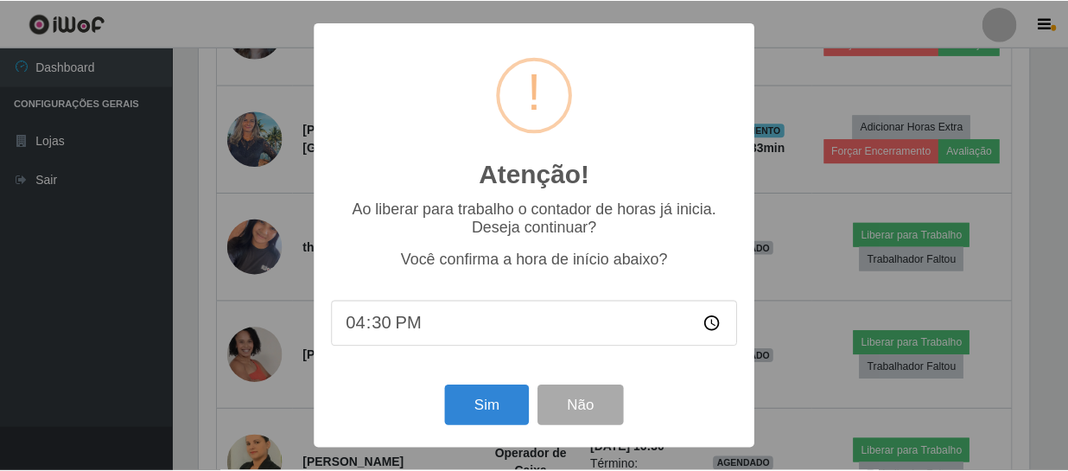
scroll to position [359, 834]
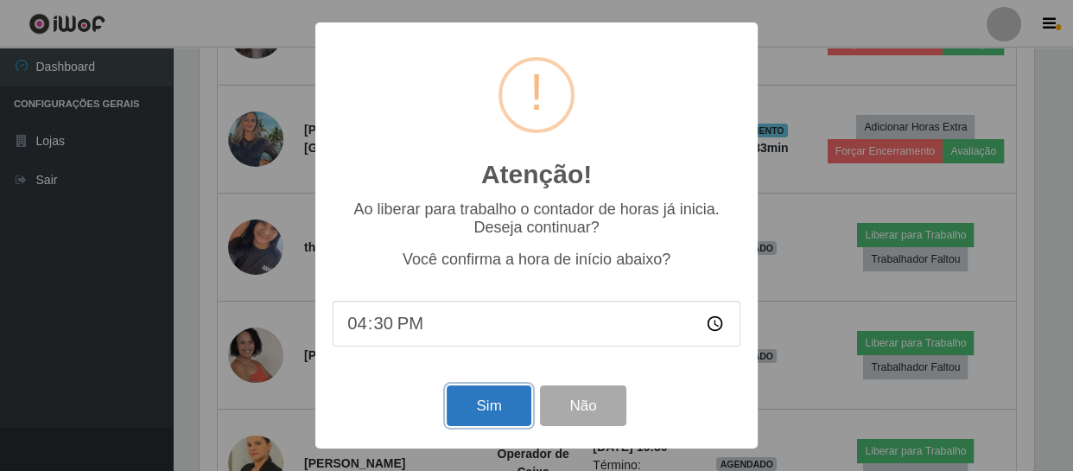
click at [491, 413] on button "Sim" at bounding box center [489, 405] width 84 height 41
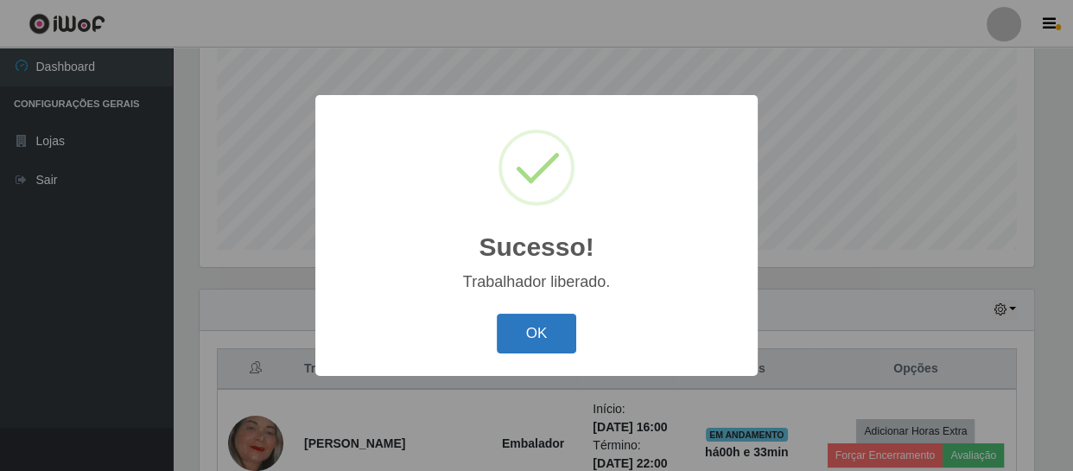
click at [552, 345] on button "OK" at bounding box center [537, 334] width 80 height 41
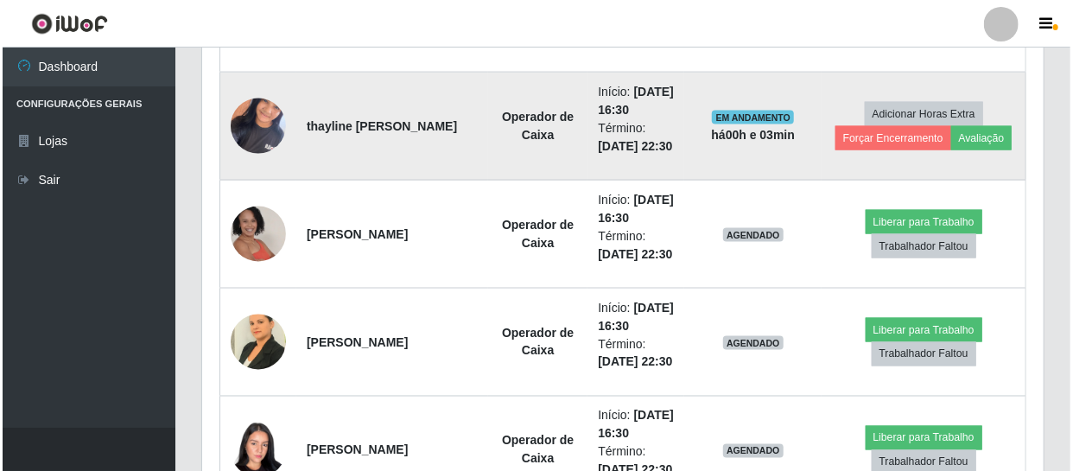
scroll to position [1232, 0]
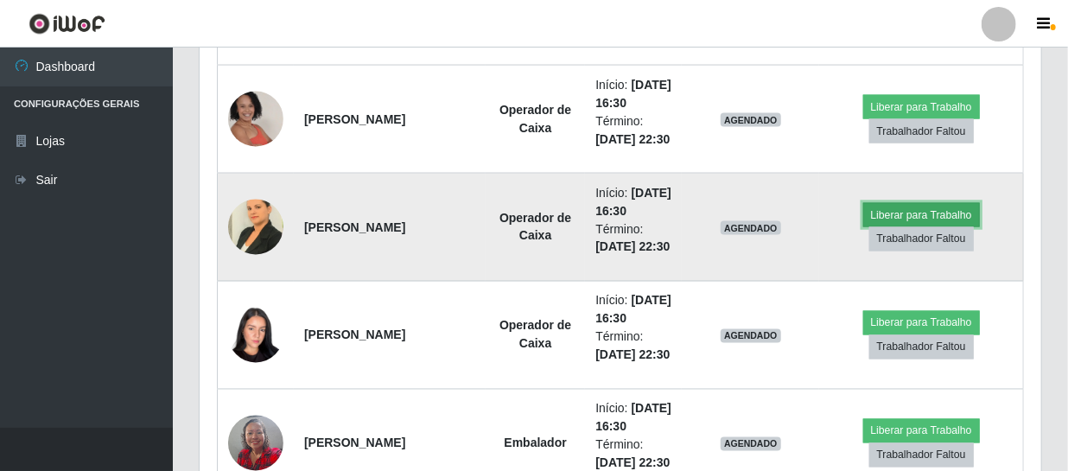
click at [909, 214] on button "Liberar para Trabalho" at bounding box center [921, 215] width 117 height 24
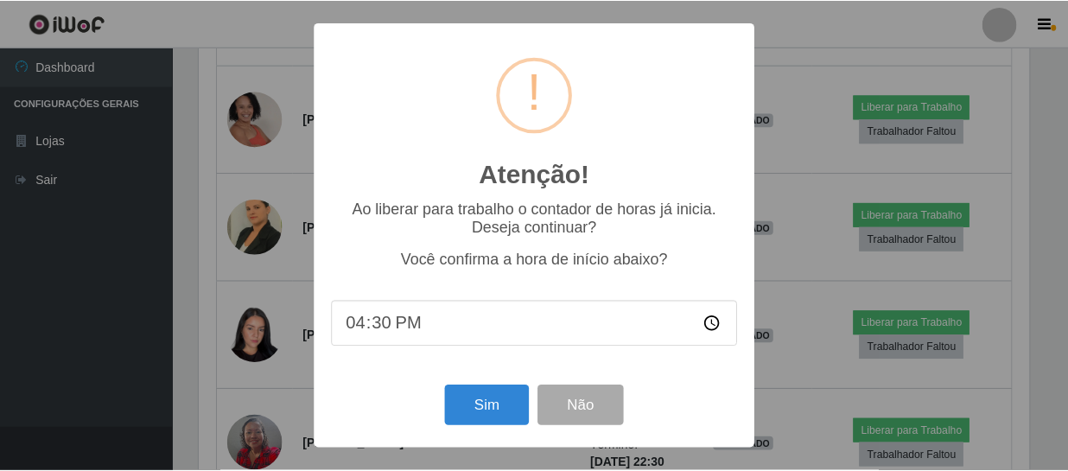
scroll to position [359, 834]
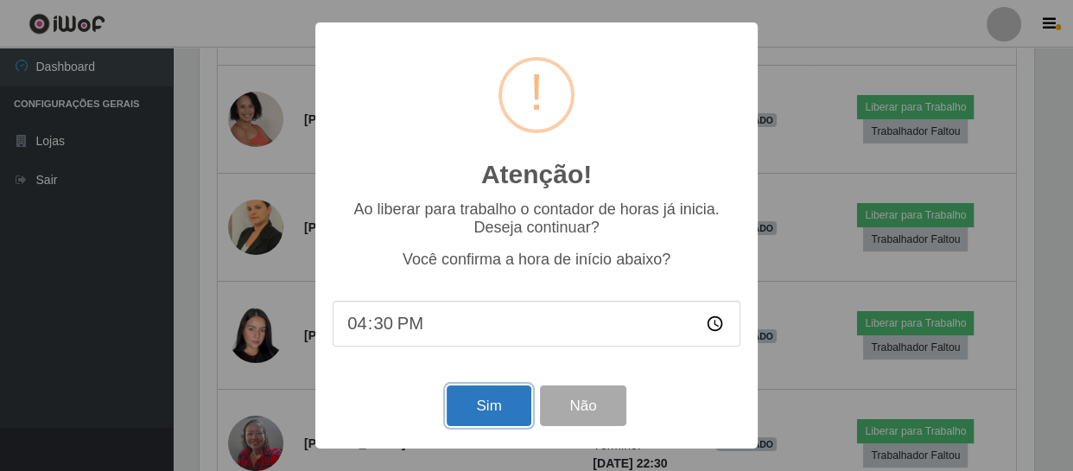
click at [479, 409] on button "Sim" at bounding box center [489, 405] width 84 height 41
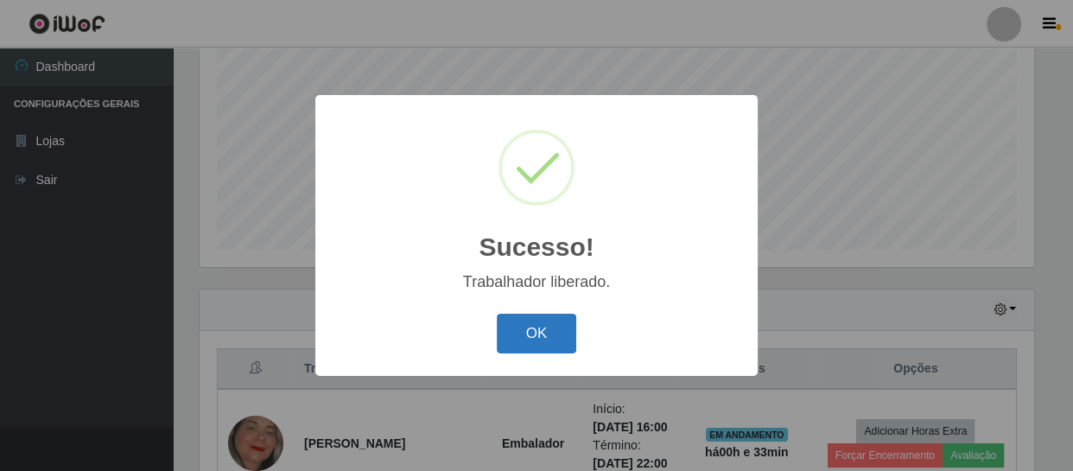
click at [508, 343] on button "OK" at bounding box center [537, 334] width 80 height 41
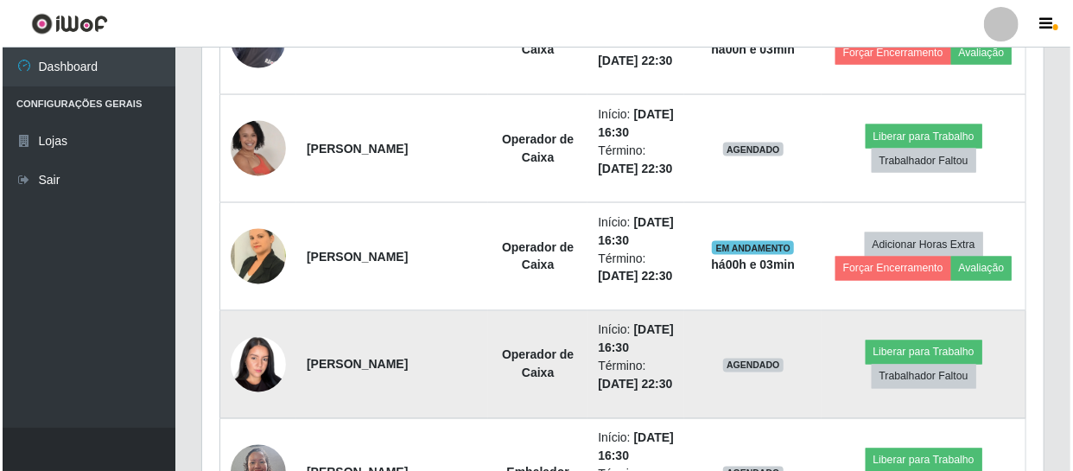
scroll to position [1153, 0]
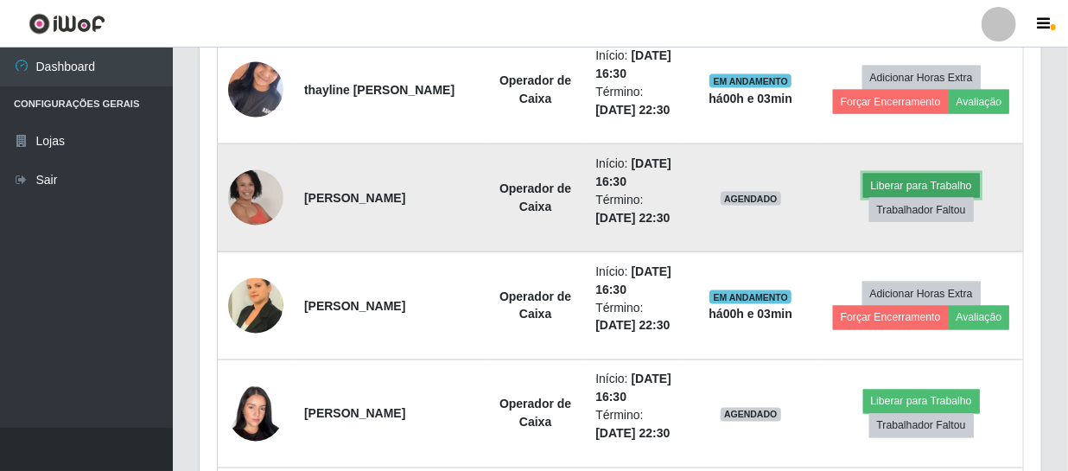
click at [909, 181] on button "Liberar para Trabalho" at bounding box center [921, 186] width 117 height 24
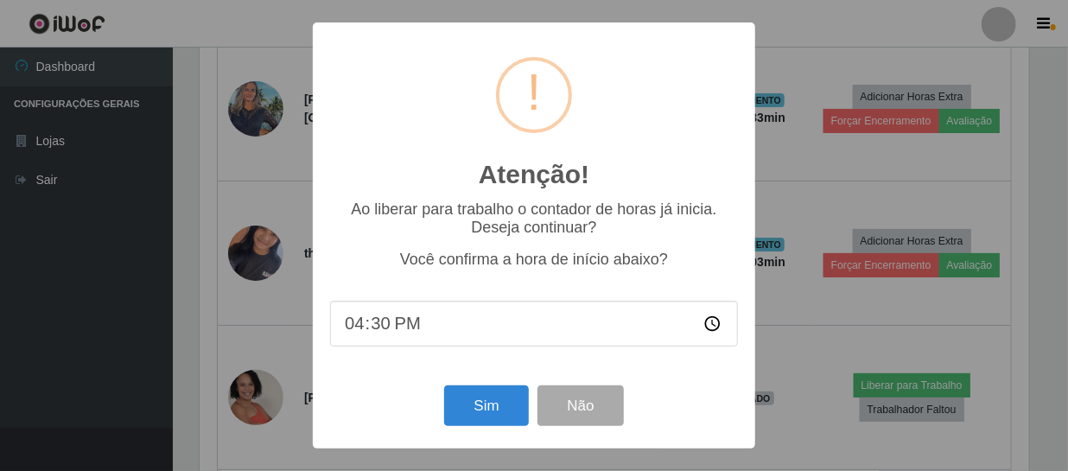
scroll to position [359, 834]
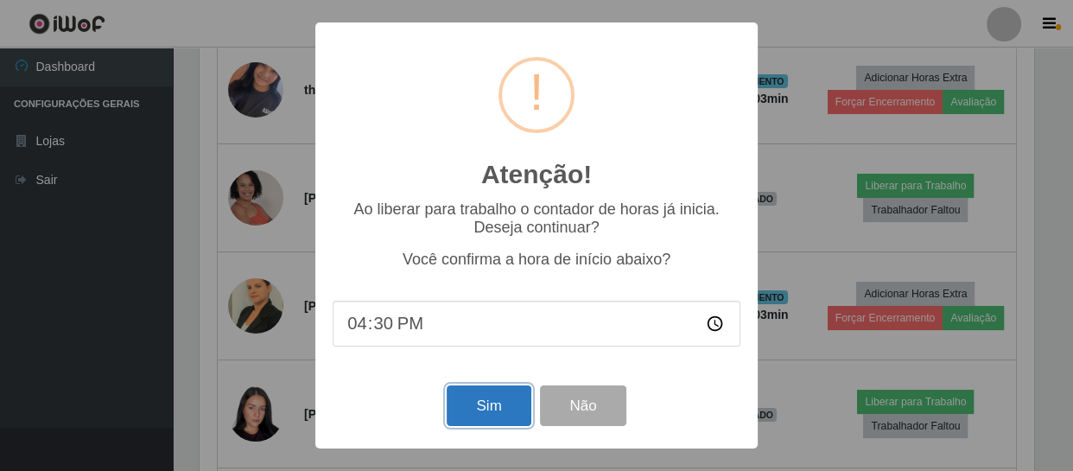
click at [503, 416] on button "Sim" at bounding box center [489, 405] width 84 height 41
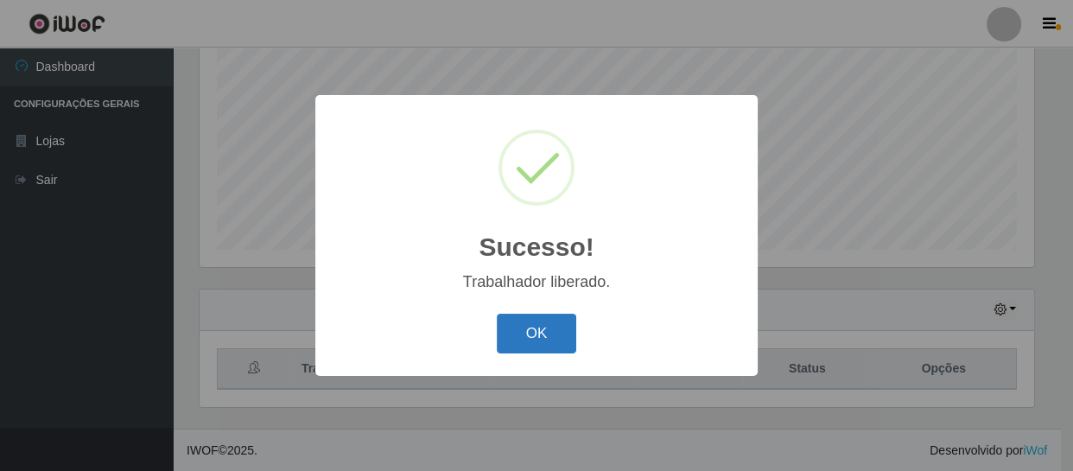
click at [532, 327] on button "OK" at bounding box center [537, 334] width 80 height 41
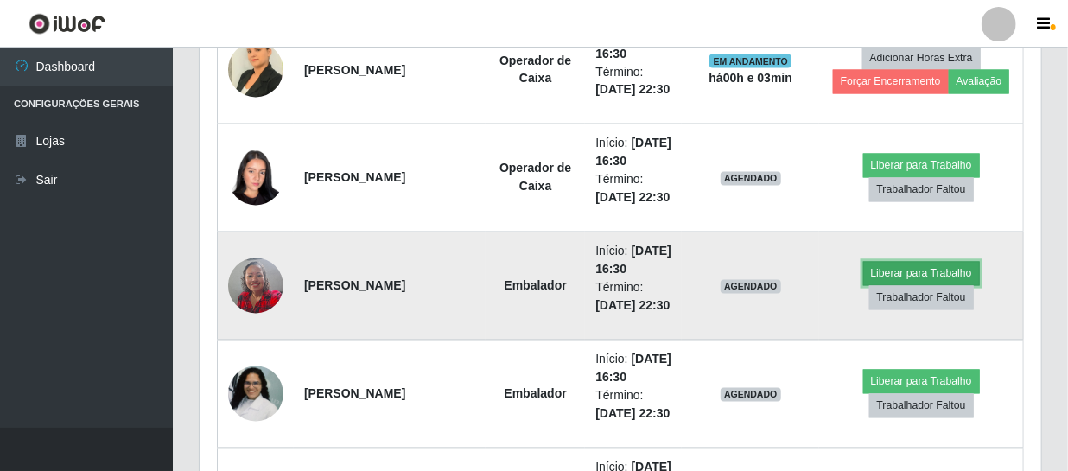
click at [937, 268] on button "Liberar para Trabalho" at bounding box center [921, 274] width 117 height 24
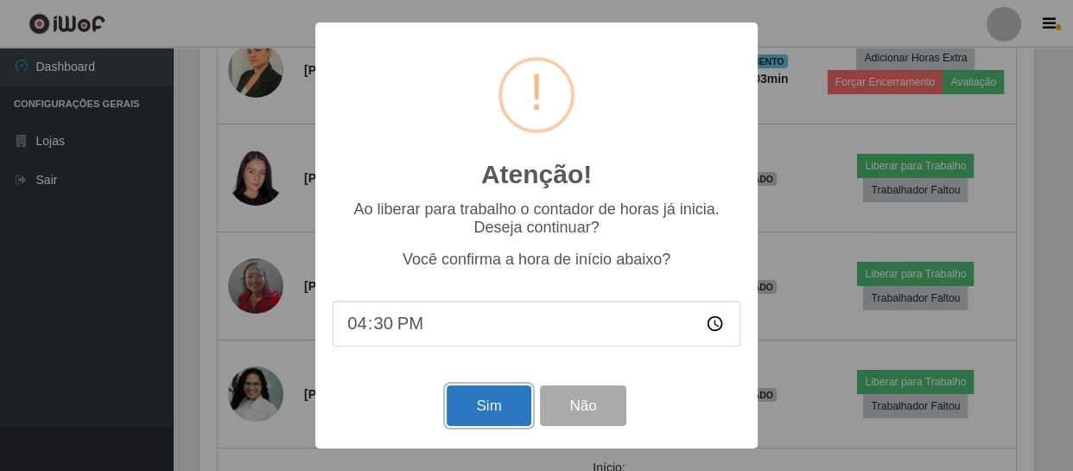
click at [501, 413] on button "Sim" at bounding box center [489, 405] width 84 height 41
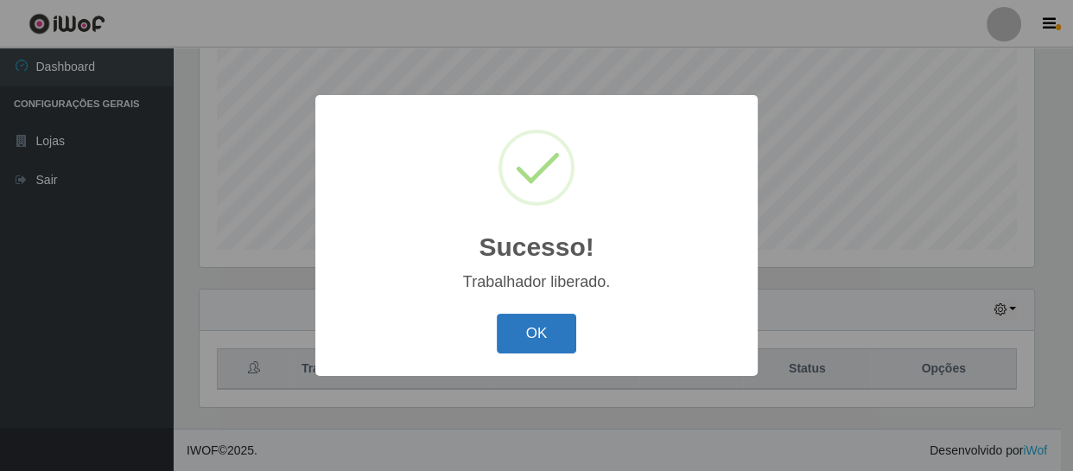
click at [511, 332] on button "OK" at bounding box center [537, 334] width 80 height 41
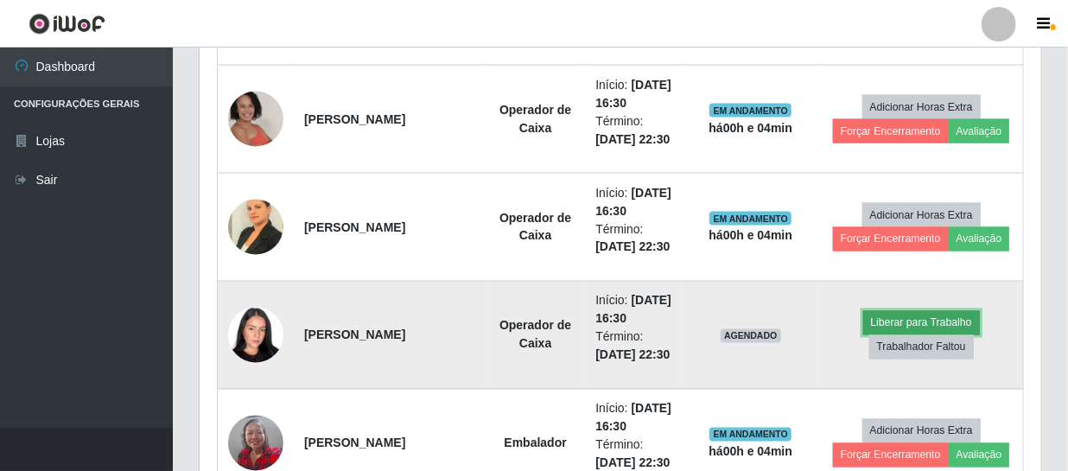
click at [898, 321] on button "Liberar para Trabalho" at bounding box center [921, 323] width 117 height 24
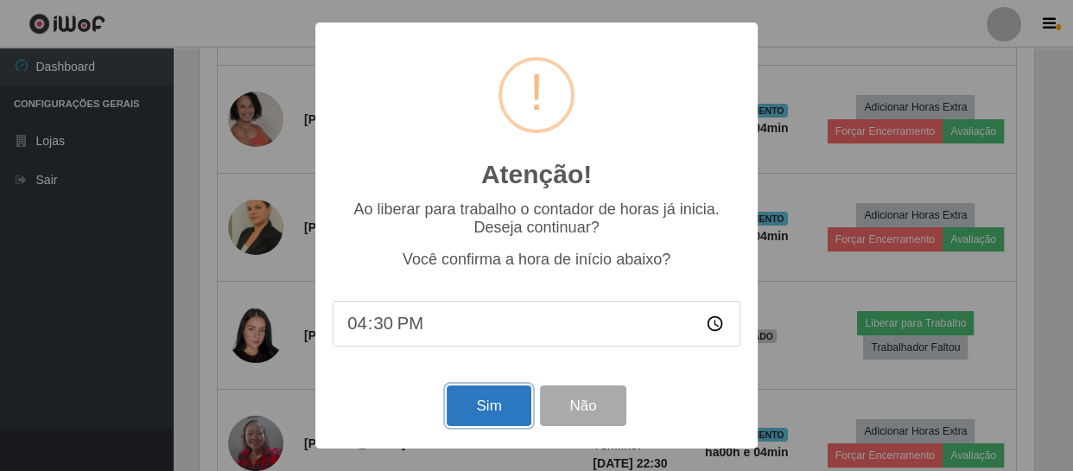
click at [474, 402] on button "Sim" at bounding box center [489, 405] width 84 height 41
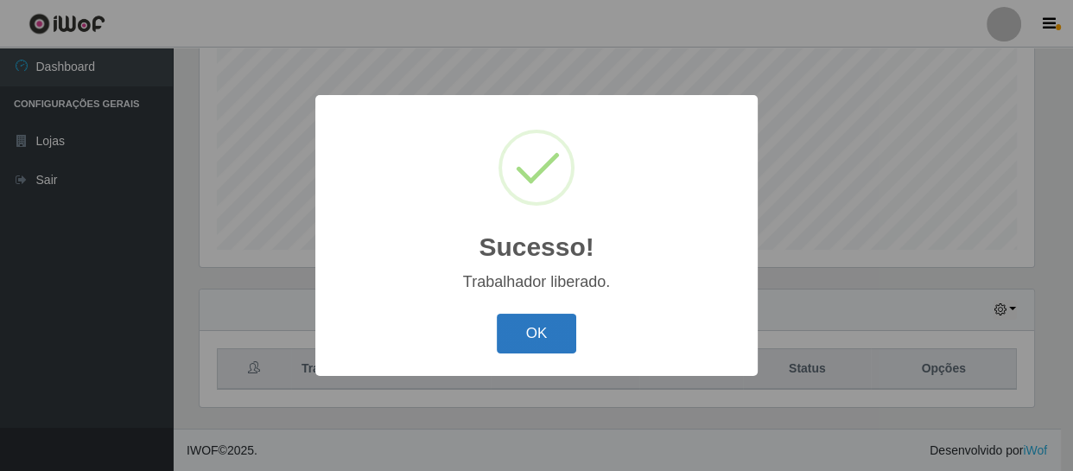
click at [546, 338] on button "OK" at bounding box center [537, 334] width 80 height 41
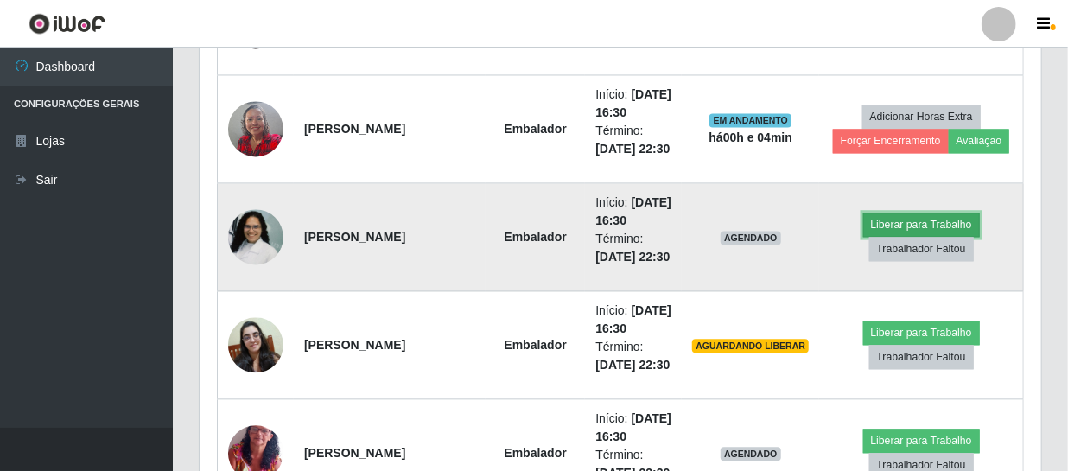
click at [903, 217] on button "Liberar para Trabalho" at bounding box center [921, 225] width 117 height 24
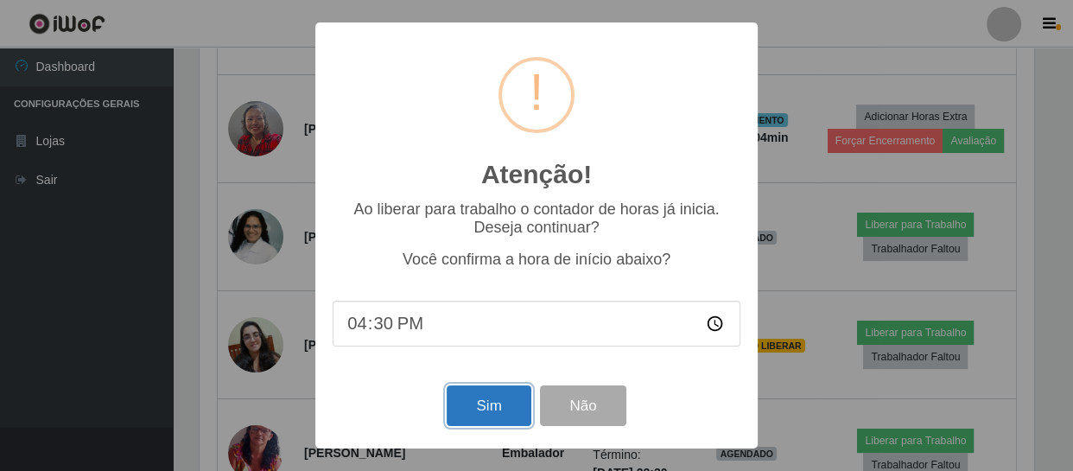
click at [483, 404] on button "Sim" at bounding box center [489, 405] width 84 height 41
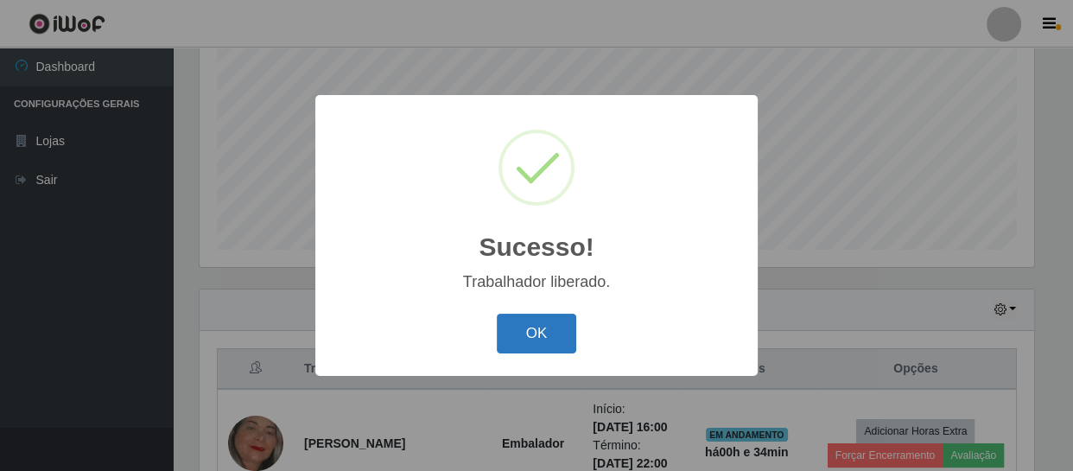
click at [534, 346] on button "OK" at bounding box center [537, 334] width 80 height 41
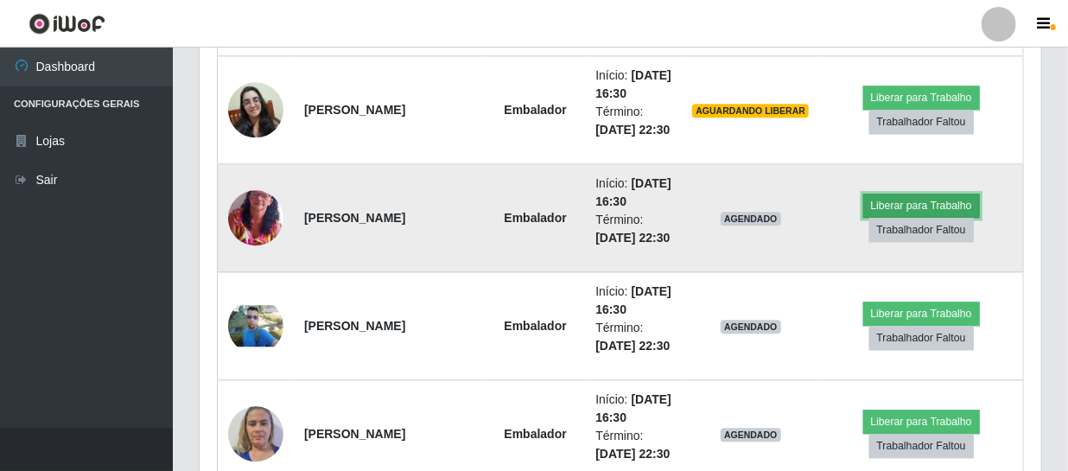
click at [905, 198] on button "Liberar para Trabalho" at bounding box center [921, 206] width 117 height 24
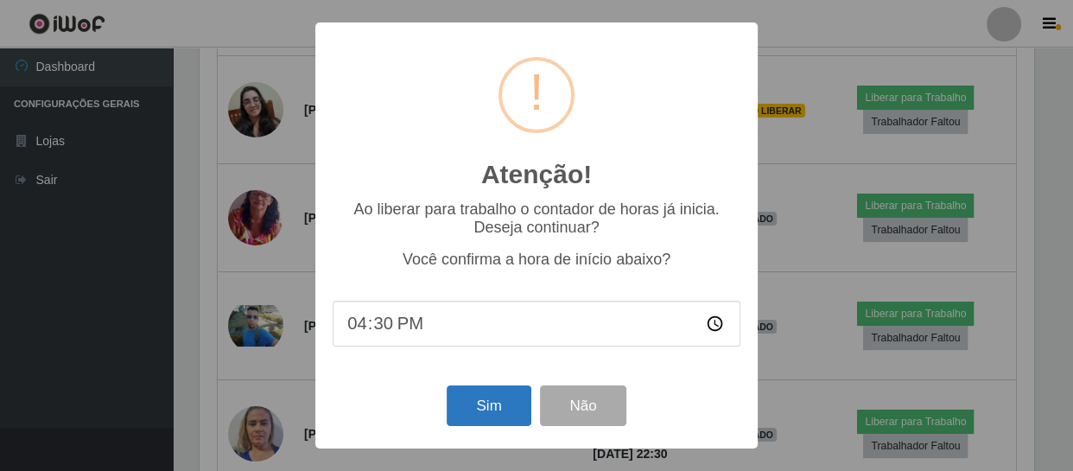
drag, startPoint x: 435, startPoint y: 411, endPoint x: 461, endPoint y: 410, distance: 25.9
click at [440, 411] on div "Sim Não" at bounding box center [537, 405] width 408 height 49
click at [468, 405] on button "Sim" at bounding box center [489, 405] width 84 height 41
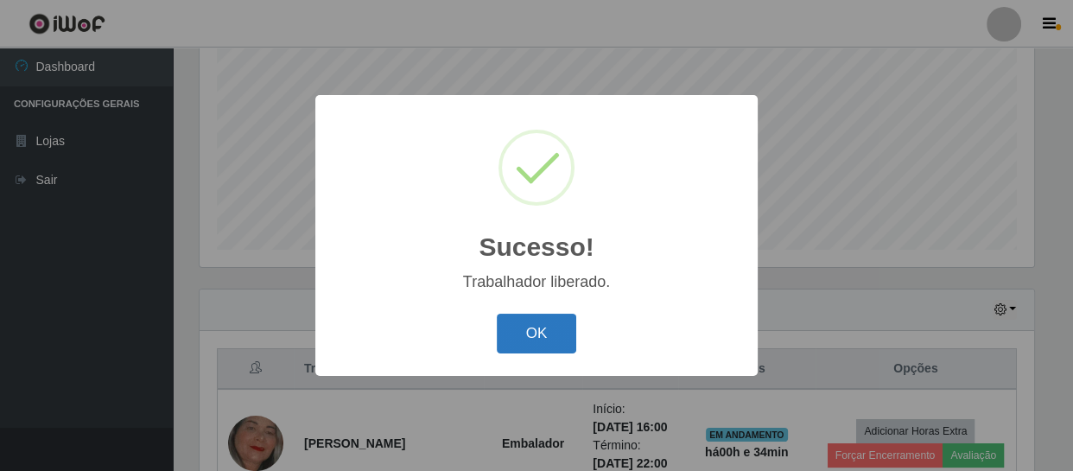
click at [575, 337] on button "OK" at bounding box center [537, 334] width 80 height 41
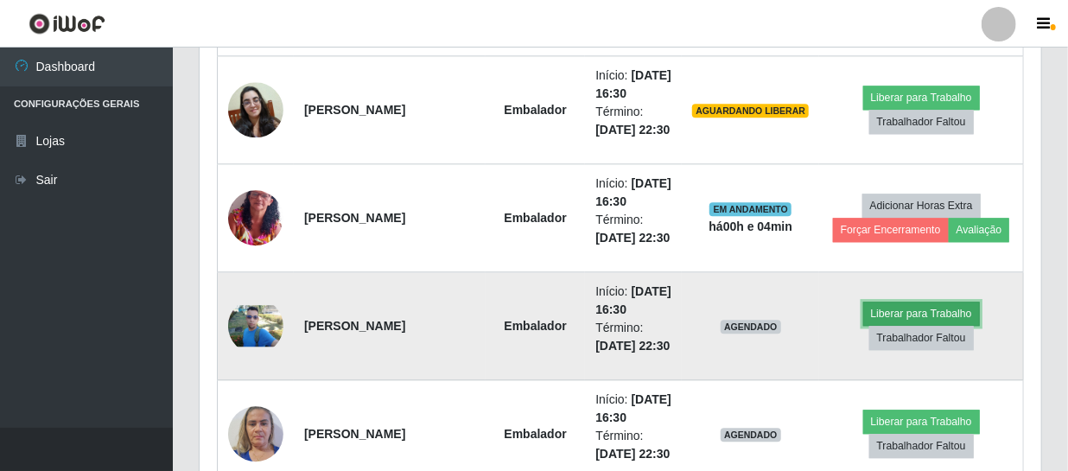
click at [899, 311] on button "Liberar para Trabalho" at bounding box center [921, 314] width 117 height 24
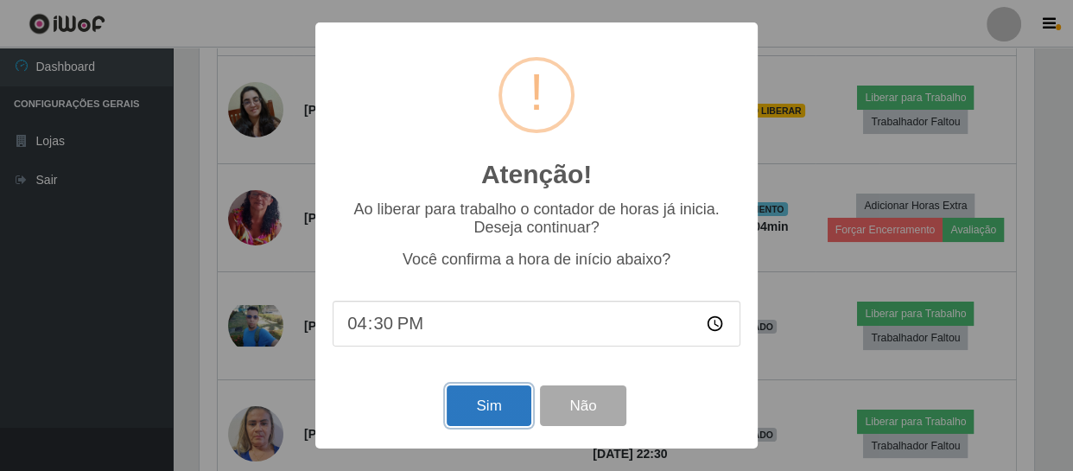
click at [491, 406] on button "Sim" at bounding box center [489, 405] width 84 height 41
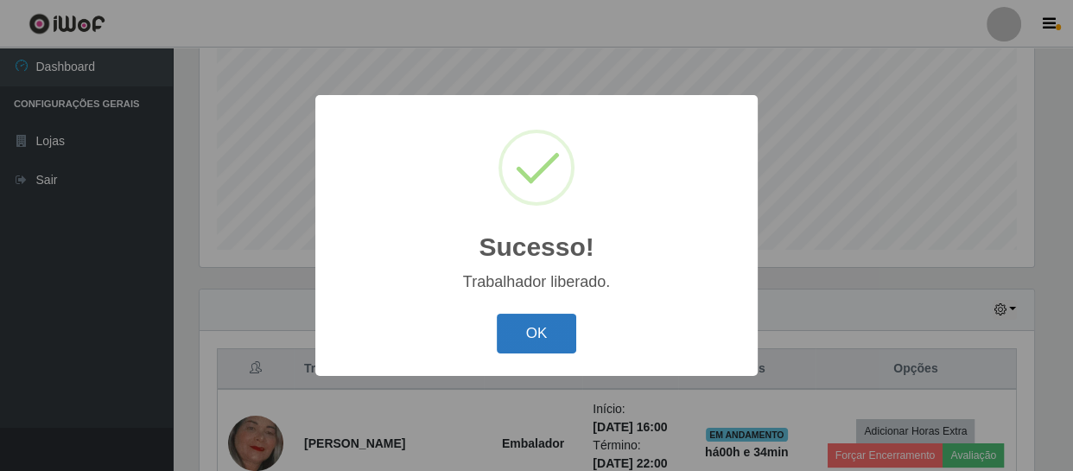
click at [529, 334] on button "OK" at bounding box center [537, 334] width 80 height 41
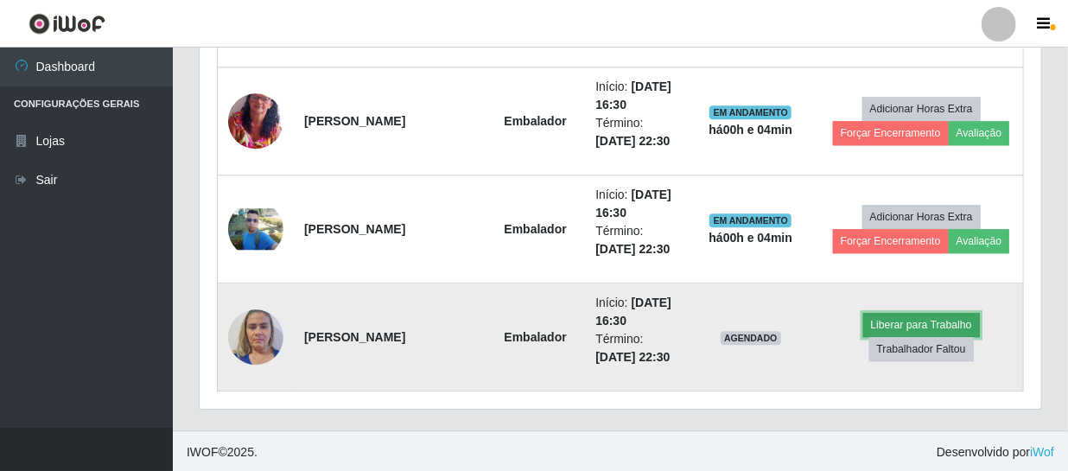
click at [873, 325] on button "Liberar para Trabalho" at bounding box center [921, 325] width 117 height 24
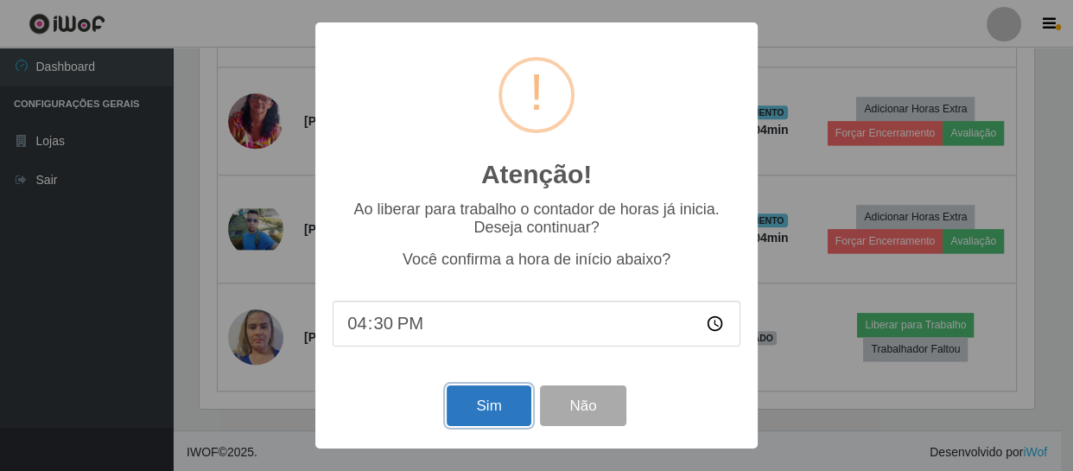
click at [494, 410] on button "Sim" at bounding box center [489, 405] width 84 height 41
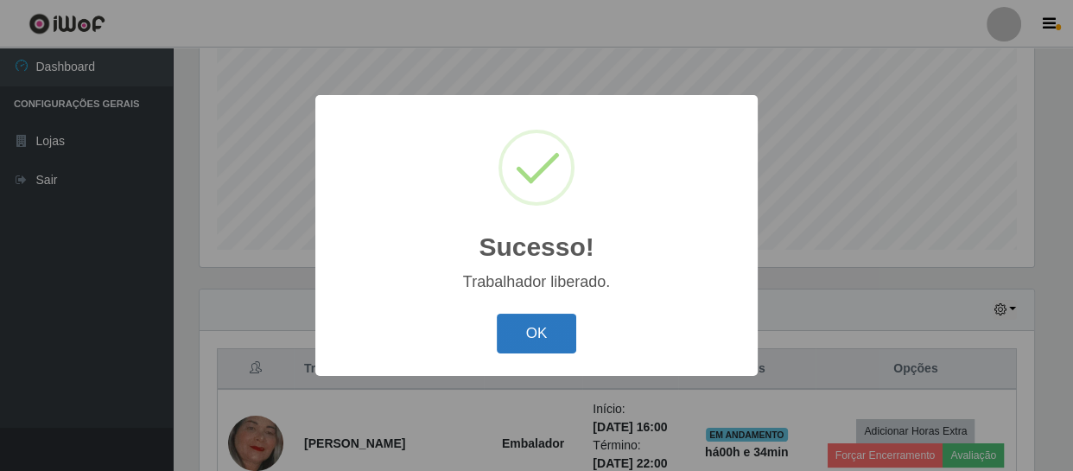
click at [532, 334] on button "OK" at bounding box center [537, 334] width 80 height 41
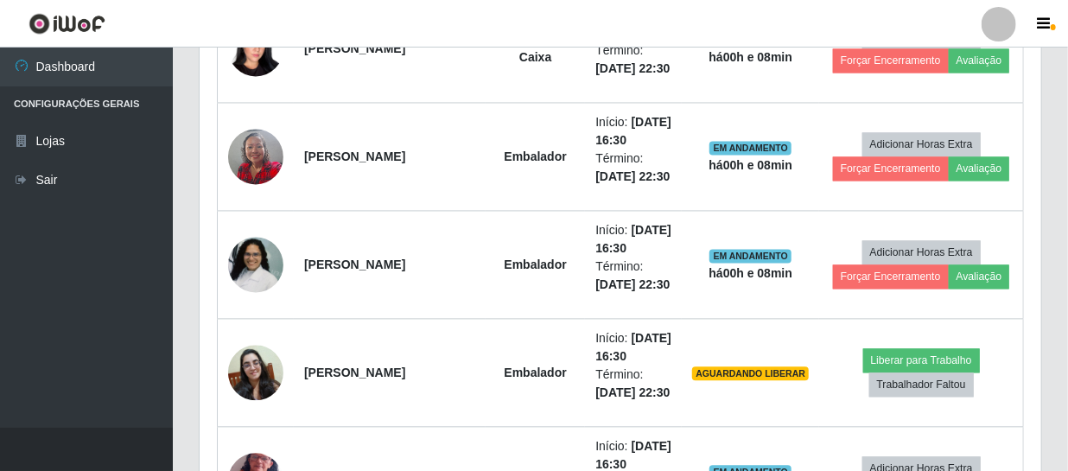
scroll to position [1547, 0]
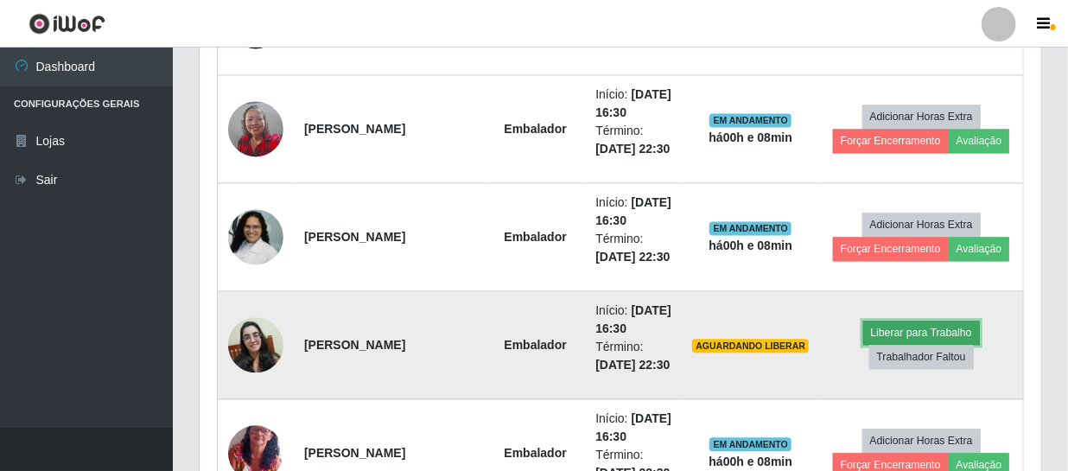
click at [921, 333] on button "Liberar para Trabalho" at bounding box center [921, 333] width 117 height 24
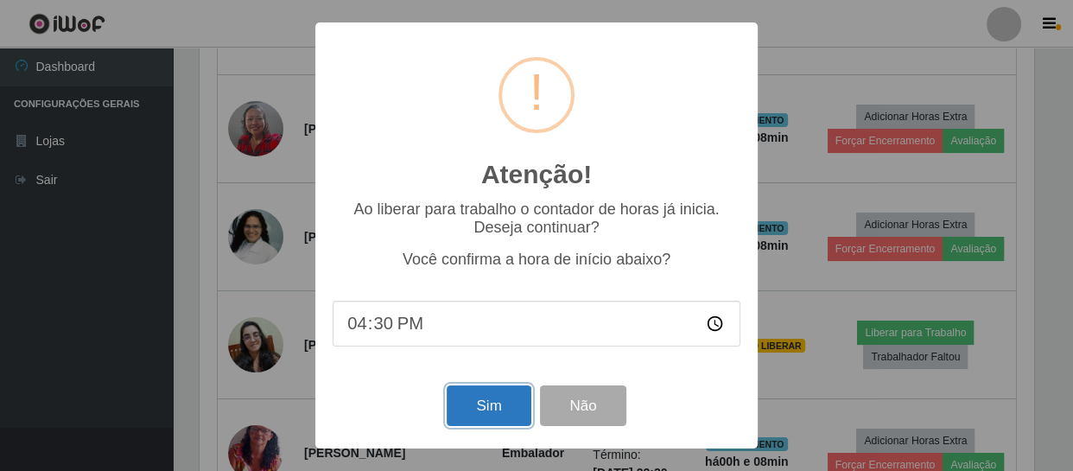
click at [521, 406] on button "Sim" at bounding box center [489, 405] width 84 height 41
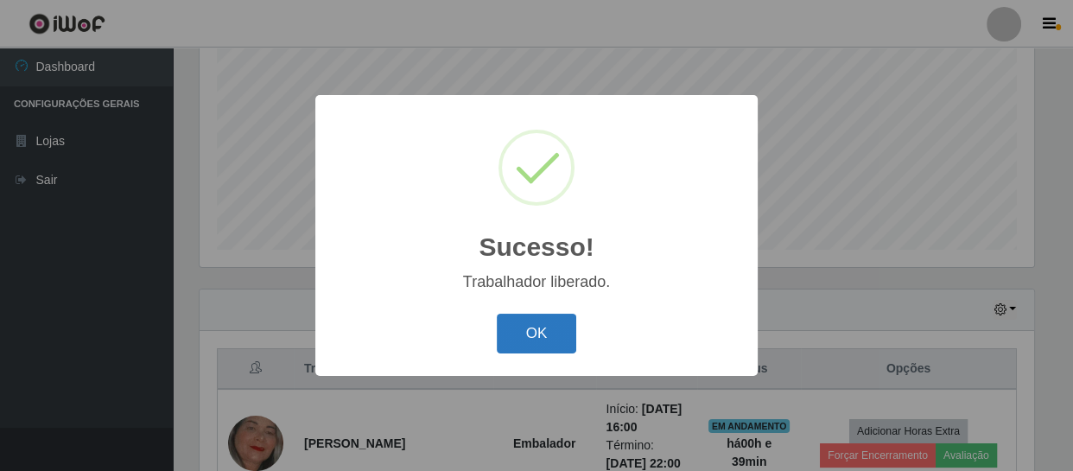
click at [518, 340] on button "OK" at bounding box center [537, 334] width 80 height 41
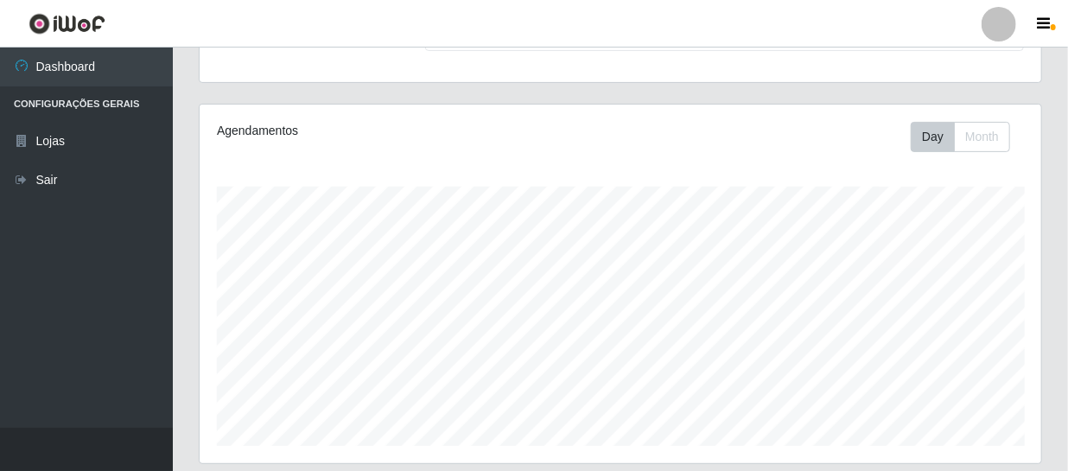
scroll to position [54, 0]
